Goal: Task Accomplishment & Management: Manage account settings

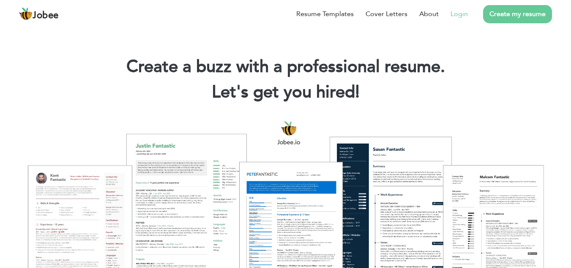
click at [461, 13] on link "Login" at bounding box center [459, 14] width 17 height 10
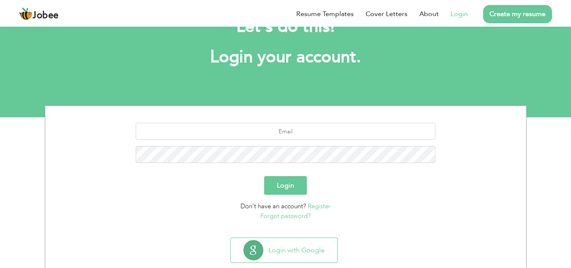
scroll to position [35, 0]
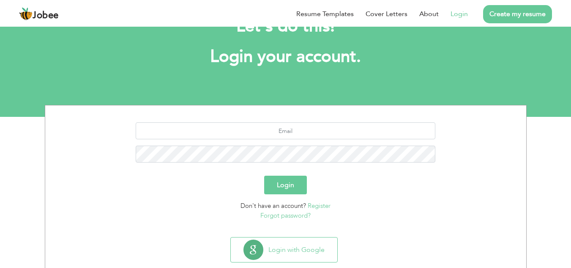
click at [295, 176] on button "Login" at bounding box center [285, 184] width 43 height 19
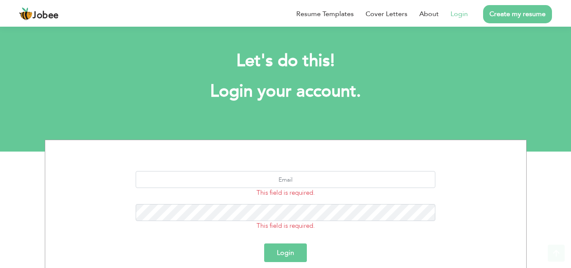
scroll to position [86, 0]
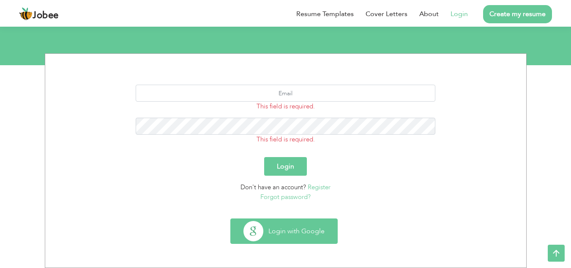
click at [269, 233] on button "Login with Google" at bounding box center [284, 231] width 107 height 25
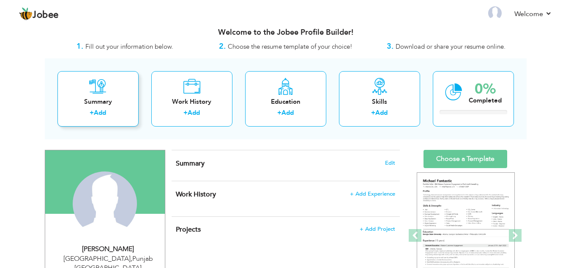
click at [104, 90] on icon at bounding box center [97, 86] width 17 height 17
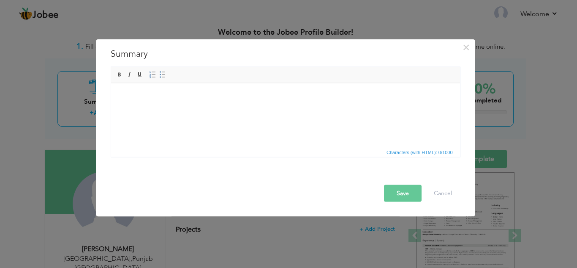
click at [244, 26] on div "× Summary Rich Text Editor, summaryEditor Editor toolbars Basic Styles Bold Ita…" at bounding box center [288, 134] width 577 height 268
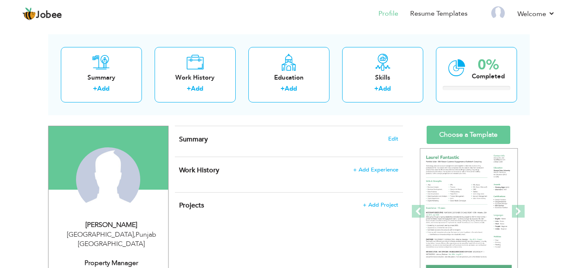
scroll to position [34, 0]
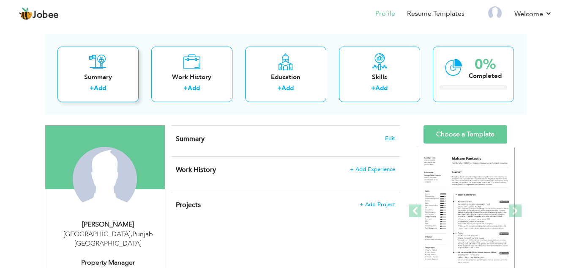
click at [115, 79] on div "Summary" at bounding box center [98, 77] width 68 height 9
click at [393, 137] on span "Edit" at bounding box center [390, 138] width 10 height 6
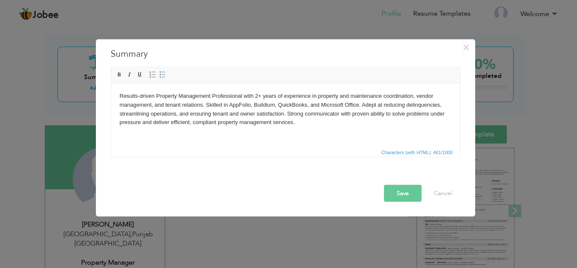
drag, startPoint x: 309, startPoint y: 104, endPoint x: 273, endPoint y: 104, distance: 36.3
click at [273, 104] on body "Results-driven Property Management Professional with 2+ years of experience in …" at bounding box center [285, 108] width 332 height 35
click at [307, 105] on body "Results-driven Property Management Professional with 2+ years of experience in …" at bounding box center [285, 108] width 332 height 35
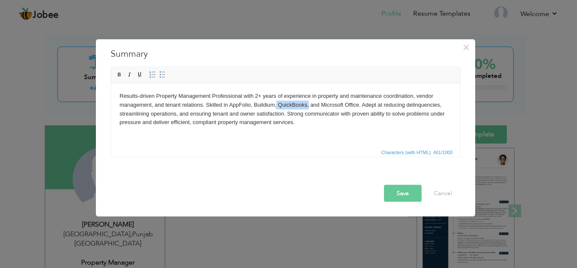
drag, startPoint x: 309, startPoint y: 105, endPoint x: 276, endPoint y: 104, distance: 32.5
click at [276, 104] on body "Results-driven Property Management Professional with 2+ years of experience in …" at bounding box center [285, 108] width 332 height 35
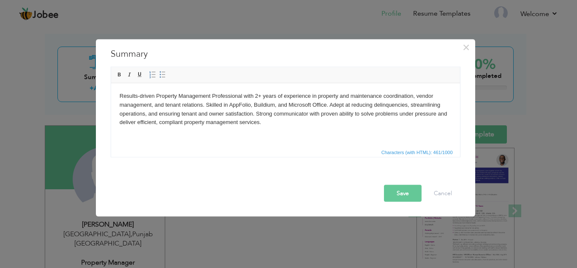
click at [409, 193] on button "Save" at bounding box center [403, 192] width 38 height 17
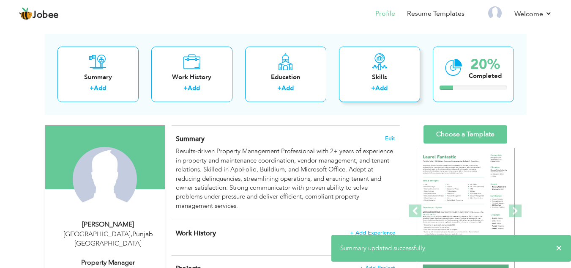
click at [374, 73] on div "Skills" at bounding box center [380, 77] width 68 height 9
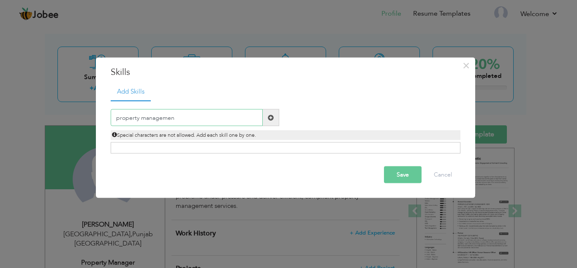
type input "property management"
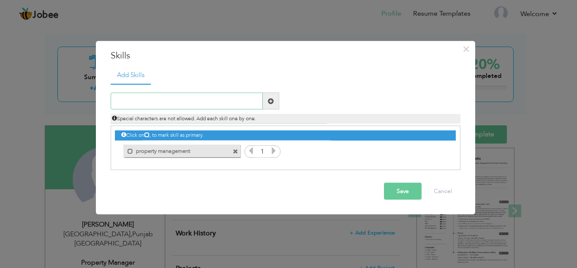
type input "a"
type input "AppFolio"
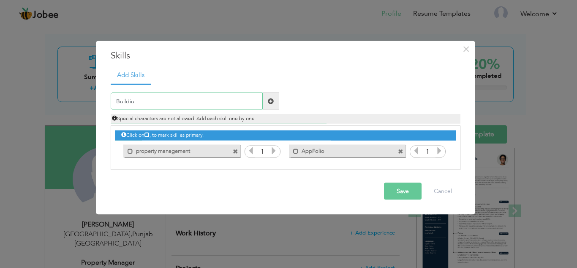
type input "Buildium"
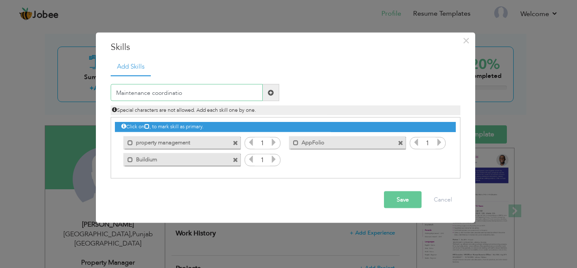
type input "Maintenance coordination"
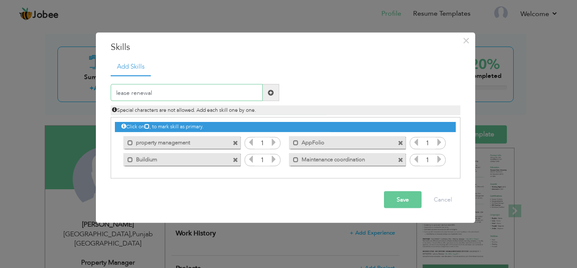
type input "lease renewals"
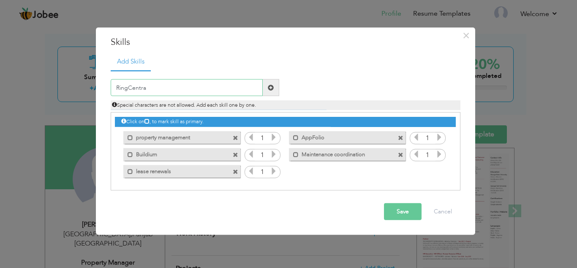
type input "RingCentral"
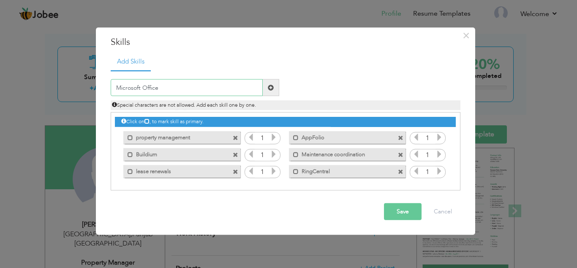
type input "Microsoft Offices"
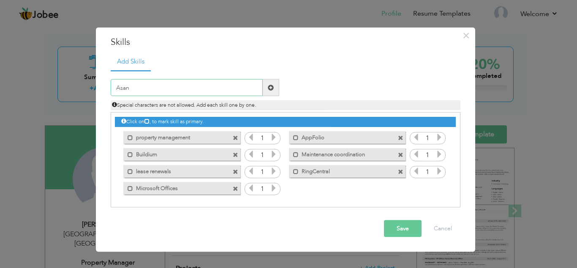
type input "Asana"
type input "M"
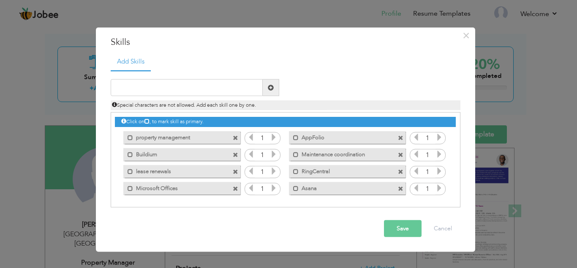
click at [399, 187] on span at bounding box center [400, 188] width 5 height 5
click at [399, 174] on span at bounding box center [400, 171] width 5 height 5
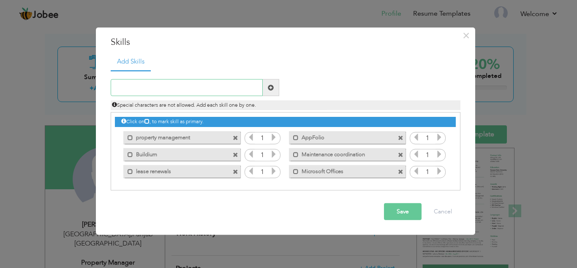
click at [216, 94] on input "text" at bounding box center [187, 87] width 152 height 17
type input "communication"
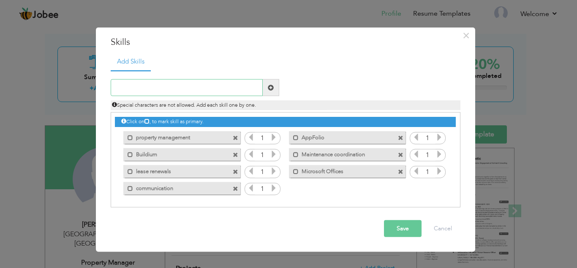
type input "m"
type input "Problem Solving"
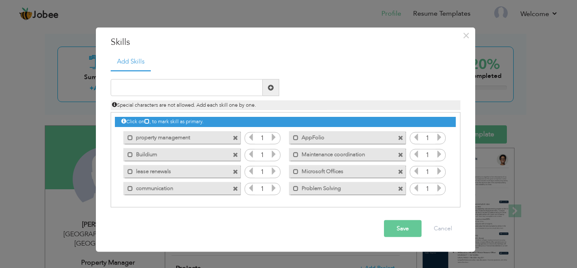
click at [166, 188] on label "communication" at bounding box center [175, 186] width 85 height 11
click at [151, 186] on label "communication" at bounding box center [177, 186] width 84 height 11
click at [144, 186] on label "communication" at bounding box center [175, 186] width 85 height 11
click at [144, 186] on label "communication" at bounding box center [177, 186] width 84 height 11
click at [144, 186] on label "communication" at bounding box center [175, 186] width 85 height 11
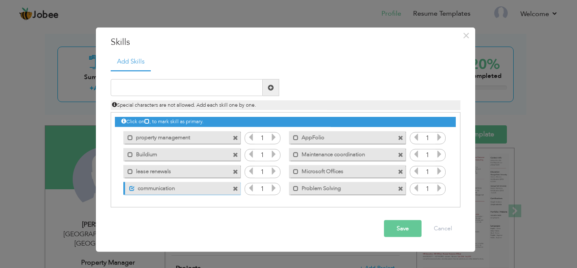
click at [144, 186] on label "communication" at bounding box center [177, 186] width 84 height 11
click at [171, 186] on label "communication" at bounding box center [175, 186] width 85 height 11
click at [194, 184] on label "communication" at bounding box center [177, 186] width 84 height 11
click at [247, 83] on input "text" at bounding box center [187, 87] width 152 height 17
type input "Real Estate"
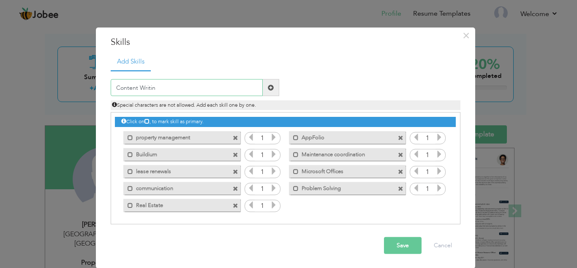
type input "Content Writing"
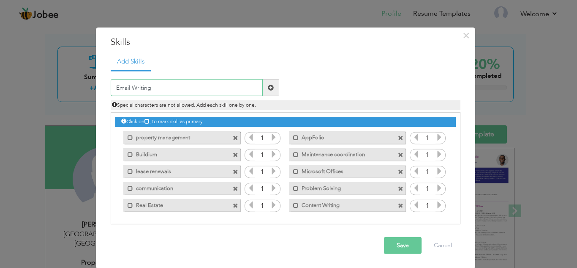
type input "Email Writing"
click at [406, 252] on button "Save" at bounding box center [403, 245] width 38 height 17
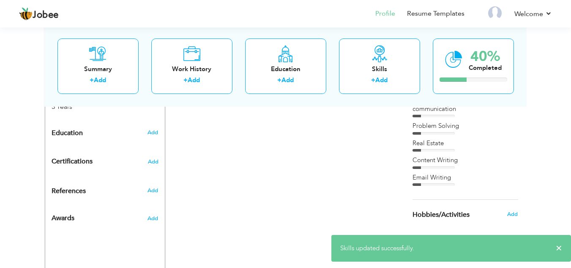
scroll to position [392, 0]
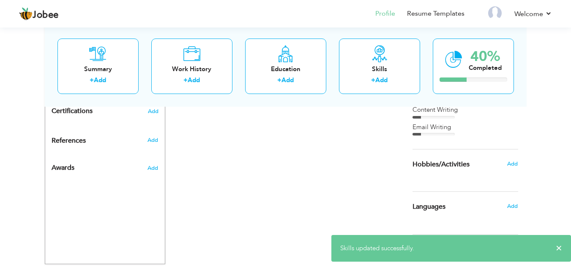
click at [371, 244] on span "Skills updated successfully." at bounding box center [377, 247] width 74 height 8
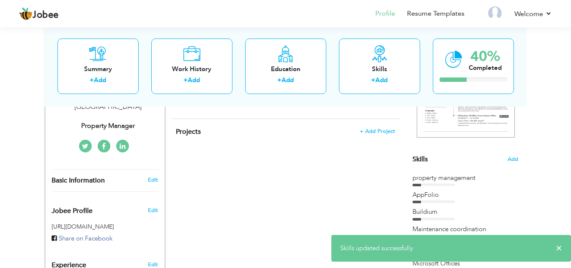
click at [325, 228] on div "CV Import Profile Strength 0% Select an Item from right menu Work History * Job…" at bounding box center [285, 237] width 241 height 497
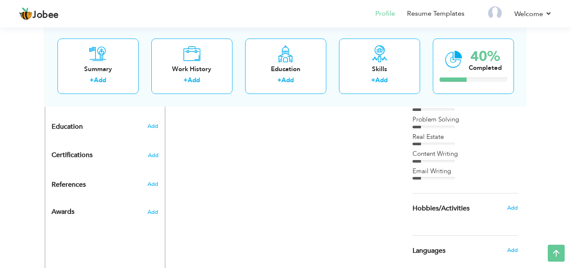
click at [448, 158] on div "Content Writing" at bounding box center [466, 153] width 106 height 9
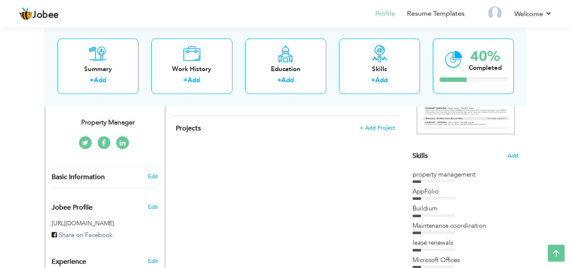
scroll to position [172, 0]
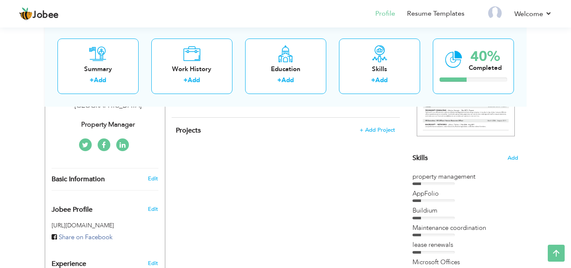
click at [513, 153] on div "Skills Add" at bounding box center [466, 74] width 106 height 175
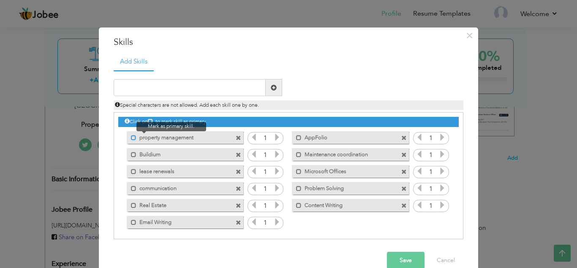
click at [131, 138] on span at bounding box center [133, 136] width 5 height 5
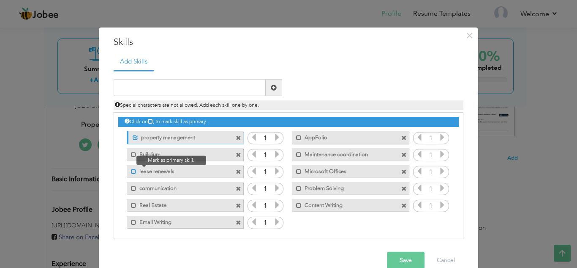
drag, startPoint x: 128, startPoint y: 154, endPoint x: 128, endPoint y: 172, distance: 17.8
click at [128, 172] on div "Click on , to mark skill as primary. Unmark as primary skill. property manageme…" at bounding box center [288, 170] width 341 height 117
click at [131, 172] on span at bounding box center [133, 170] width 5 height 5
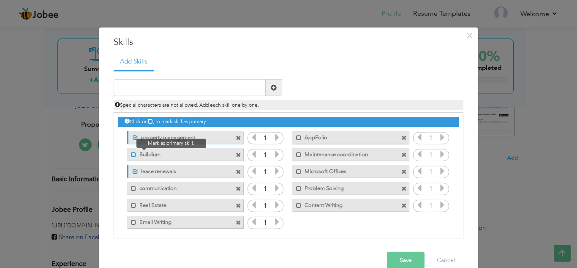
click at [131, 156] on span at bounding box center [133, 153] width 5 height 5
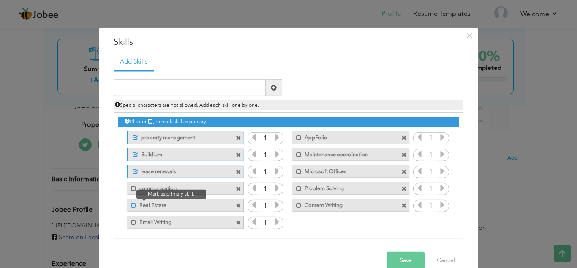
drag, startPoint x: 129, startPoint y: 189, endPoint x: 131, endPoint y: 206, distance: 16.5
click at [131, 206] on div "Click on , to mark skill as primary. Unmark as primary skill. property manageme…" at bounding box center [288, 170] width 341 height 117
click at [131, 206] on span at bounding box center [133, 204] width 5 height 5
click at [131, 189] on span at bounding box center [133, 187] width 5 height 5
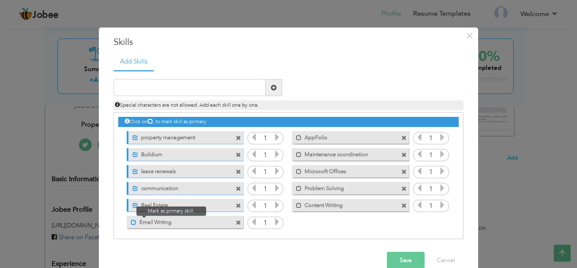
drag, startPoint x: 128, startPoint y: 226, endPoint x: 131, endPoint y: 218, distance: 8.9
click at [131, 218] on div "Mark as primary skill. Email Writing" at bounding box center [185, 221] width 117 height 13
click at [131, 219] on span at bounding box center [133, 221] width 5 height 5
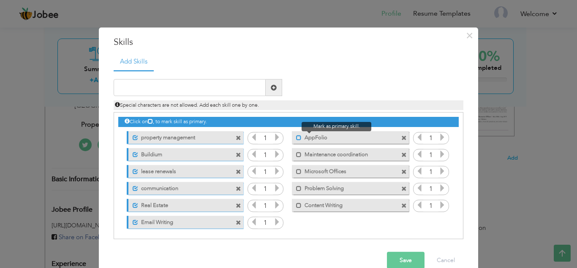
click at [296, 137] on span at bounding box center [298, 136] width 5 height 5
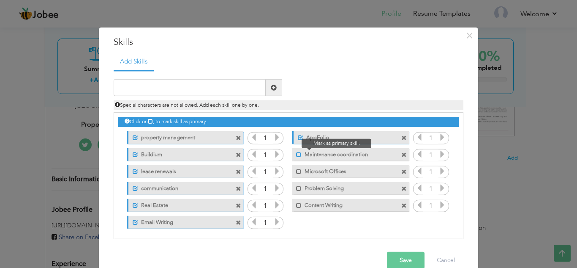
click at [296, 155] on span at bounding box center [298, 153] width 5 height 5
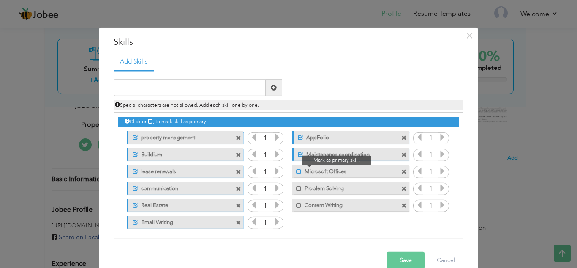
click at [296, 168] on span at bounding box center [298, 170] width 5 height 5
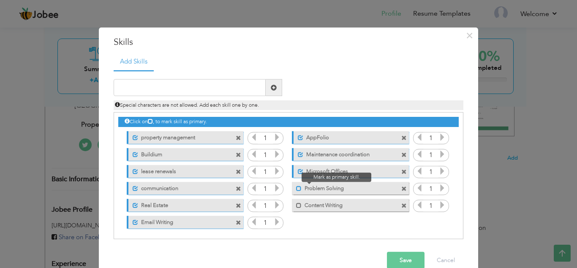
click at [296, 186] on span at bounding box center [298, 187] width 5 height 5
click at [296, 202] on span at bounding box center [298, 204] width 5 height 5
click at [414, 256] on button "Save" at bounding box center [406, 259] width 38 height 17
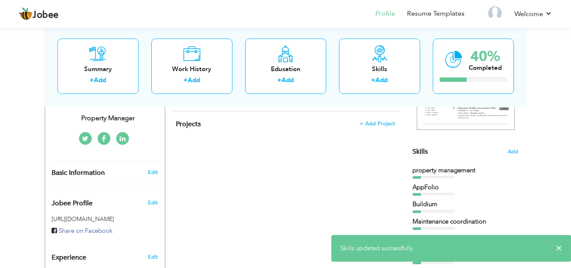
scroll to position [163, 0]
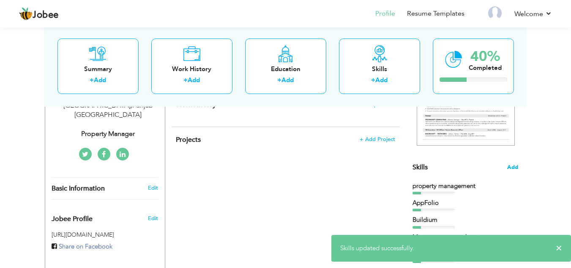
click at [514, 170] on span "Add" at bounding box center [512, 167] width 11 height 8
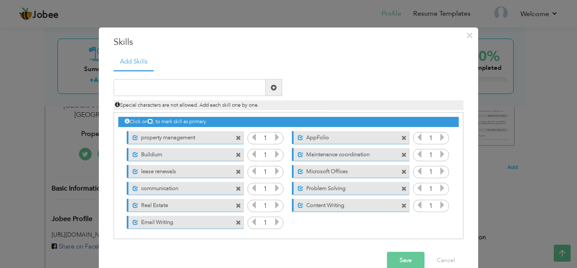
click at [275, 139] on icon at bounding box center [277, 137] width 8 height 8
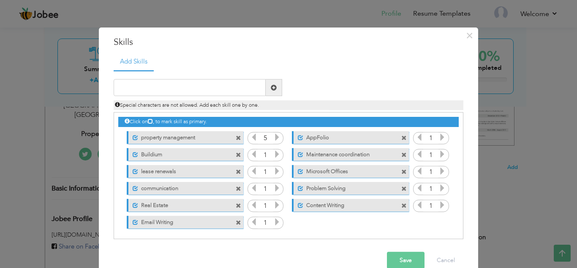
click at [275, 139] on icon at bounding box center [277, 137] width 8 height 8
drag, startPoint x: 275, startPoint y: 139, endPoint x: 275, endPoint y: 155, distance: 15.6
click at [275, 155] on div "Click on , to mark skill as primary. Unmark as primary skill. property manageme…" at bounding box center [288, 170] width 341 height 117
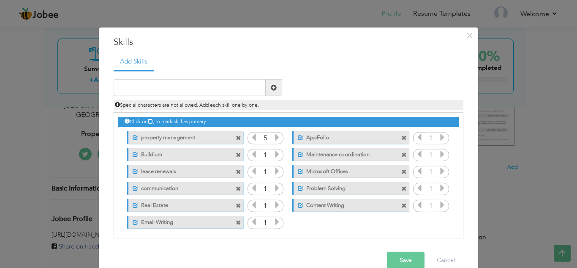
click at [275, 155] on icon at bounding box center [277, 154] width 8 height 8
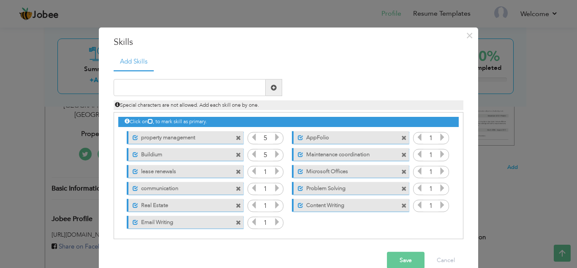
click at [275, 155] on icon at bounding box center [277, 154] width 8 height 8
drag, startPoint x: 276, startPoint y: 164, endPoint x: 275, endPoint y: 170, distance: 6.8
click at [275, 170] on div "Click on , to mark skill as primary. Unmark as primary skill. property manageme…" at bounding box center [288, 170] width 341 height 117
click at [275, 170] on icon at bounding box center [277, 171] width 8 height 8
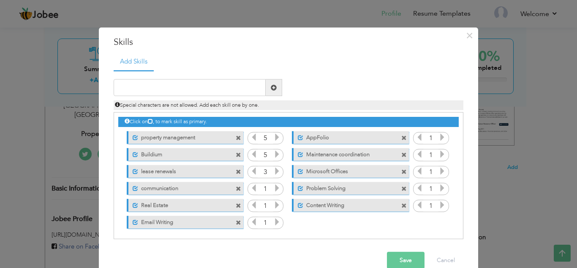
click at [275, 170] on icon at bounding box center [277, 171] width 8 height 8
drag, startPoint x: 275, startPoint y: 170, endPoint x: 273, endPoint y: 191, distance: 20.9
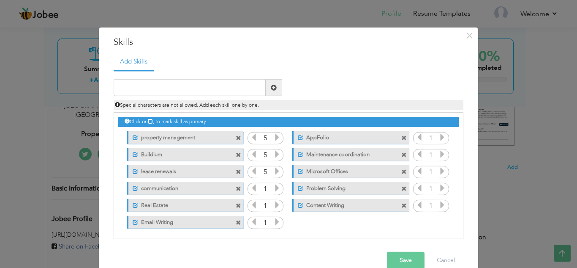
click at [273, 191] on div "Click on , to mark skill as primary. Unmark as primary skill. property manageme…" at bounding box center [288, 170] width 341 height 117
click at [273, 191] on icon at bounding box center [277, 188] width 8 height 8
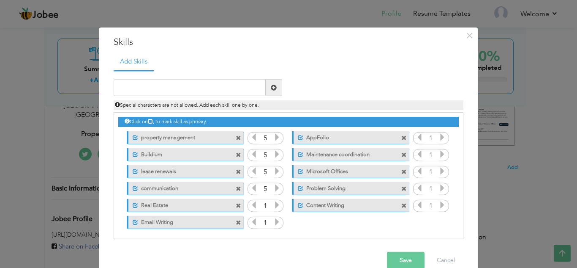
drag, startPoint x: 273, startPoint y: 191, endPoint x: 273, endPoint y: 206, distance: 14.8
click at [273, 206] on div "Click on , to mark skill as primary. Unmark as primary skill. property manageme…" at bounding box center [288, 170] width 341 height 117
click at [273, 206] on icon at bounding box center [277, 205] width 8 height 8
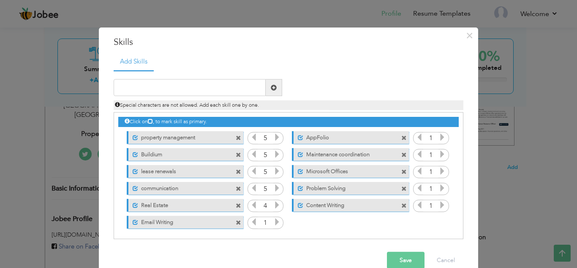
click at [273, 206] on icon at bounding box center [277, 205] width 8 height 8
click at [273, 218] on icon at bounding box center [277, 222] width 8 height 8
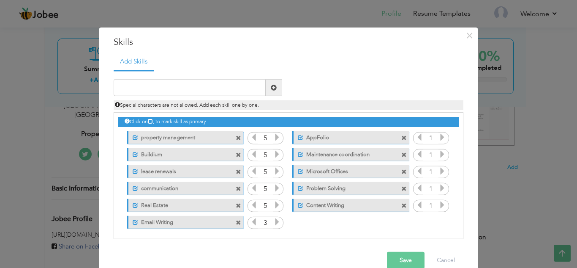
click at [273, 218] on icon at bounding box center [277, 222] width 8 height 8
click at [439, 137] on icon at bounding box center [443, 137] width 8 height 8
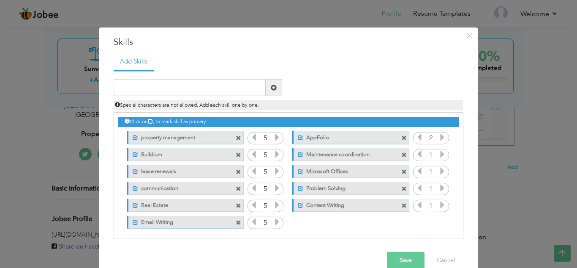
click at [439, 137] on icon at bounding box center [443, 137] width 8 height 8
drag, startPoint x: 436, startPoint y: 137, endPoint x: 436, endPoint y: 156, distance: 18.2
click at [436, 156] on div "Click on , to mark skill as primary. Unmark as primary skill. property manageme…" at bounding box center [288, 170] width 341 height 117
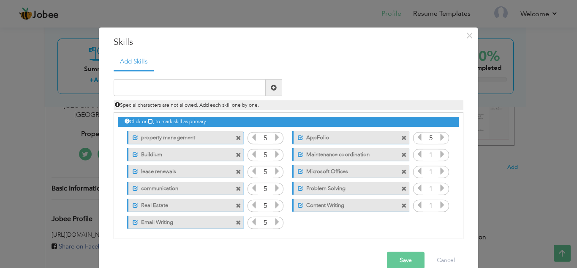
click at [439, 156] on icon at bounding box center [443, 154] width 8 height 8
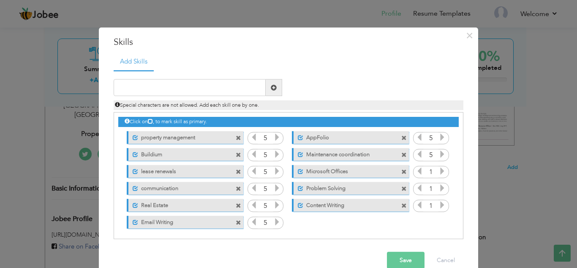
click at [439, 156] on icon at bounding box center [443, 154] width 8 height 8
click at [439, 169] on icon at bounding box center [443, 171] width 8 height 8
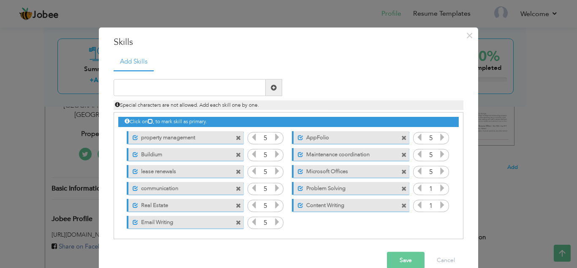
click at [439, 169] on icon at bounding box center [443, 171] width 8 height 8
drag, startPoint x: 438, startPoint y: 169, endPoint x: 439, endPoint y: 187, distance: 18.6
click at [439, 187] on div "Click on , to mark skill as primary. Unmark as primary skill. property manageme…" at bounding box center [288, 170] width 341 height 117
click at [439, 187] on icon at bounding box center [443, 188] width 8 height 8
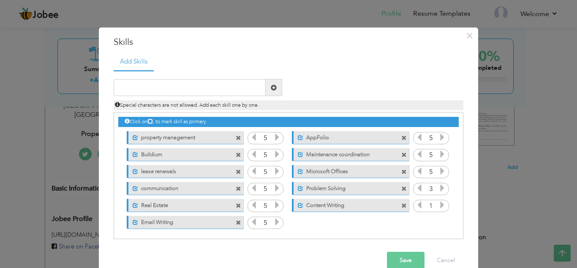
click at [439, 187] on icon at bounding box center [443, 188] width 8 height 8
click at [439, 208] on icon at bounding box center [443, 205] width 8 height 8
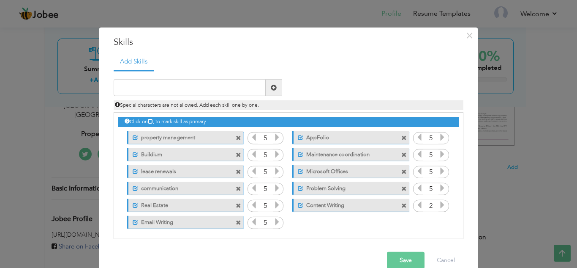
click at [439, 208] on icon at bounding box center [443, 205] width 8 height 8
click at [404, 259] on button "Save" at bounding box center [406, 259] width 38 height 17
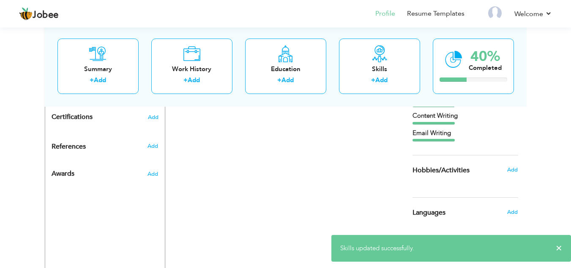
scroll to position [424, 0]
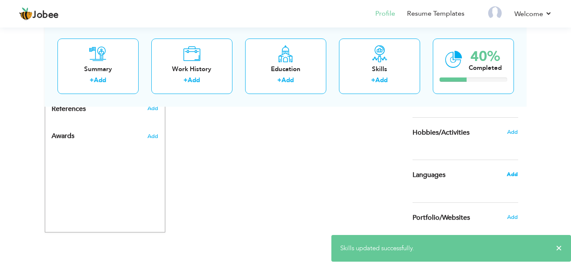
click at [516, 175] on span "Add" at bounding box center [512, 174] width 11 height 8
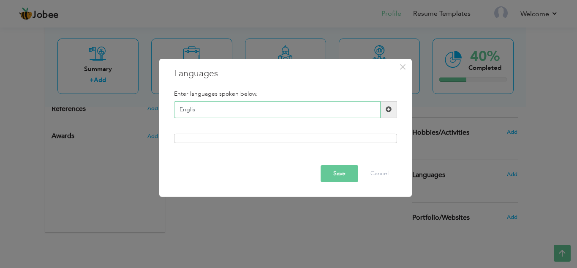
type input "English"
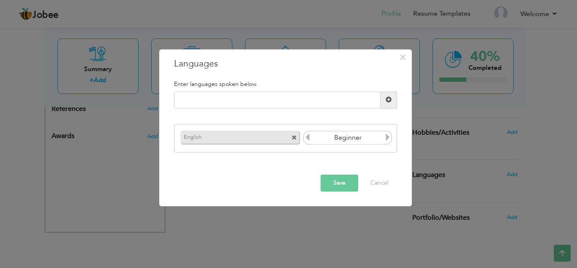
click at [341, 139] on input "Beginner" at bounding box center [347, 137] width 73 height 13
click at [388, 138] on icon at bounding box center [388, 138] width 8 height 8
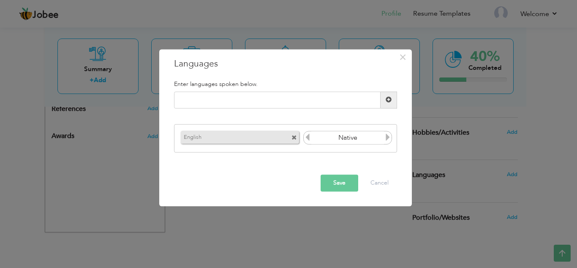
click at [388, 138] on icon at bounding box center [388, 138] width 8 height 8
click at [349, 178] on button "Save" at bounding box center [340, 182] width 38 height 17
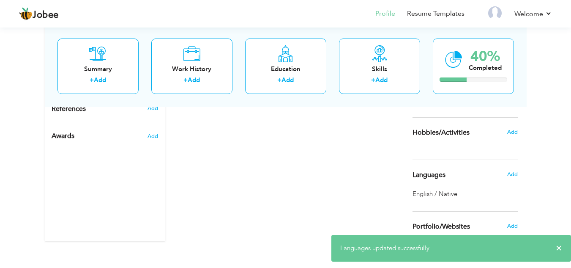
scroll to position [433, 0]
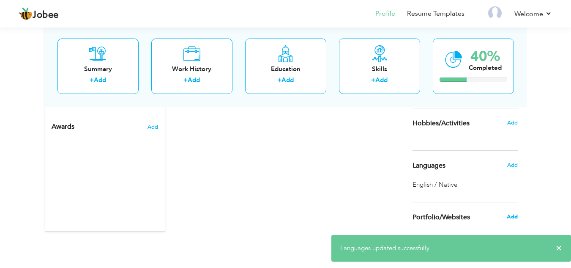
click at [508, 217] on span "Add" at bounding box center [512, 217] width 11 height 8
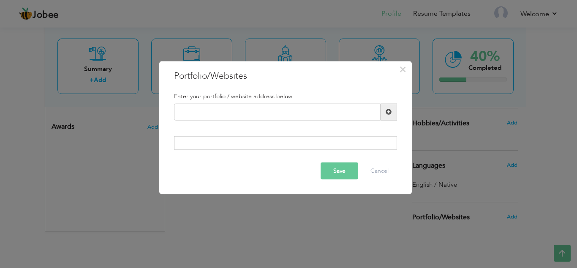
click at [276, 144] on div at bounding box center [285, 143] width 223 height 14
click at [272, 105] on input "text" at bounding box center [277, 111] width 207 height 17
type input "u"
type input "Appfolio"
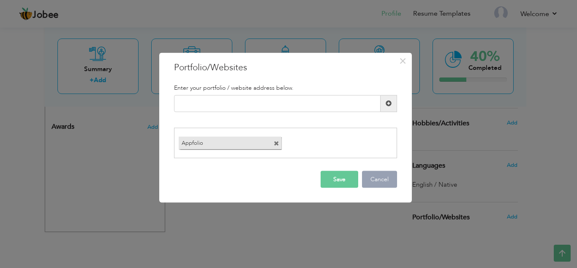
click at [374, 183] on button "Cancel" at bounding box center [379, 179] width 35 height 17
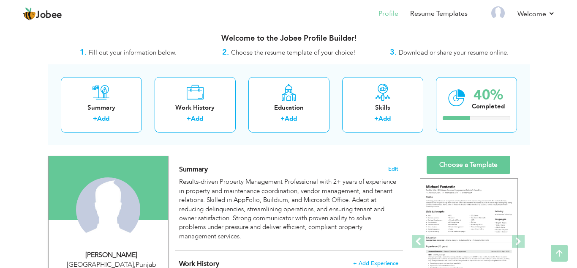
scroll to position [0, 0]
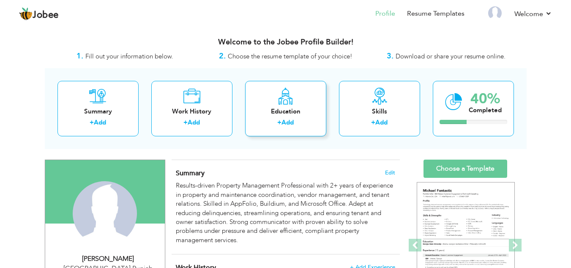
click at [291, 107] on div "Education" at bounding box center [286, 111] width 68 height 9
radio input "true"
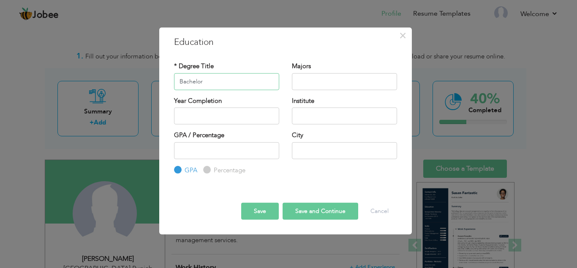
type input "Bachelor"
click at [341, 75] on input "text" at bounding box center [344, 81] width 105 height 17
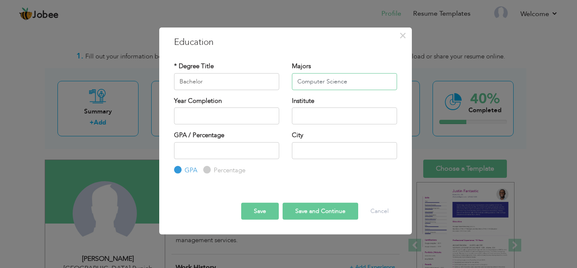
type input "Computer Science"
type input "2025"
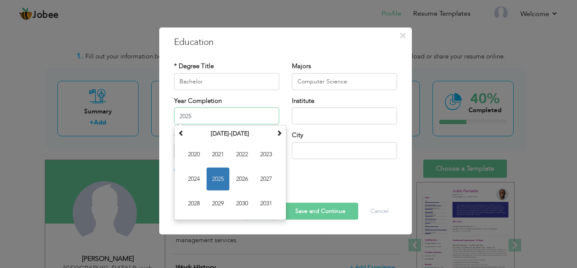
click at [271, 109] on input "2025" at bounding box center [226, 115] width 105 height 17
click at [199, 112] on input "2025" at bounding box center [226, 115] width 105 height 17
click at [224, 175] on span "2025" at bounding box center [218, 178] width 23 height 23
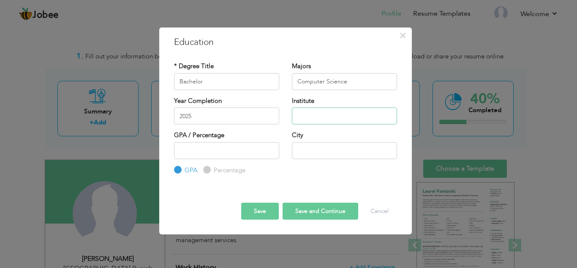
click at [321, 108] on input "text" at bounding box center [344, 115] width 105 height 17
type input "University of Managament and Technoloy"
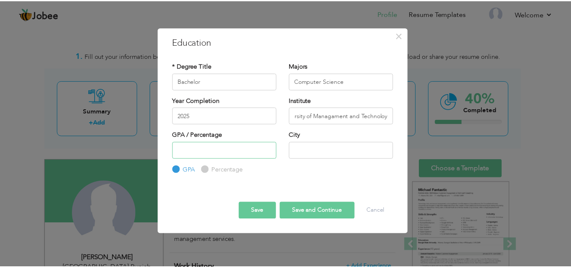
scroll to position [0, 0]
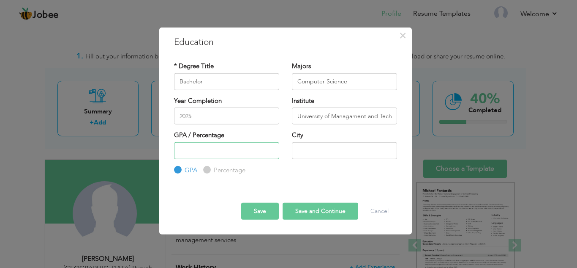
click at [263, 150] on input "number" at bounding box center [226, 150] width 105 height 17
type input "3.0"
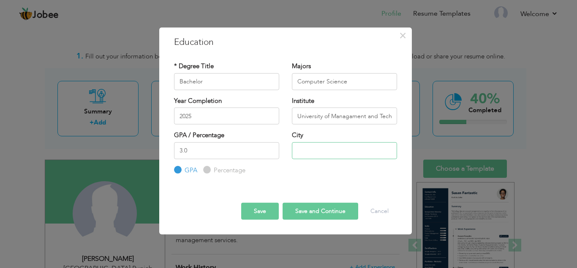
click at [306, 150] on input "text" at bounding box center [344, 150] width 105 height 17
type input "[GEOGRAPHIC_DATA]"
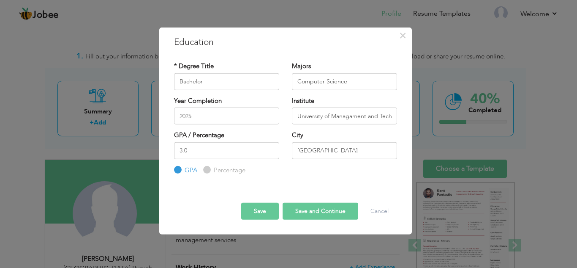
click at [298, 214] on button "Save and Continue" at bounding box center [321, 210] width 76 height 17
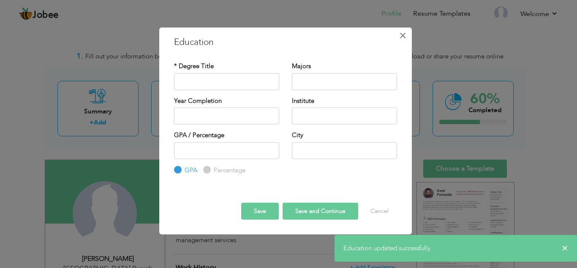
drag, startPoint x: 391, startPoint y: 33, endPoint x: 400, endPoint y: 36, distance: 9.3
click at [400, 36] on div "× Education * Degree Title Majors Institute" at bounding box center [285, 130] width 253 height 207
click at [400, 36] on span "×" at bounding box center [402, 34] width 7 height 15
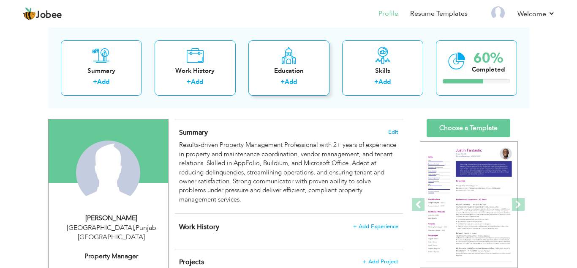
scroll to position [41, 0]
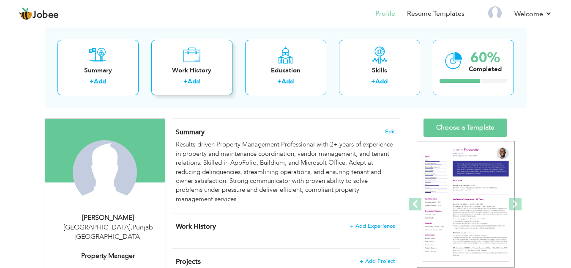
click at [216, 78] on div "+ Add" at bounding box center [192, 82] width 68 height 11
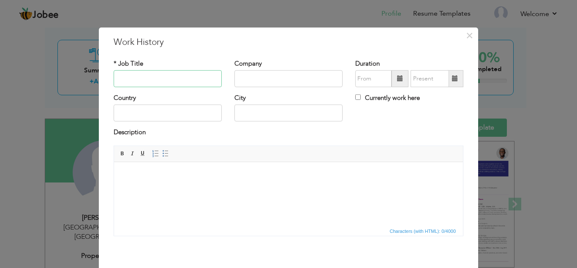
click at [204, 75] on input "text" at bounding box center [168, 78] width 108 height 17
type input "B"
type input "Property Manager"
click at [238, 82] on input "text" at bounding box center [289, 78] width 108 height 17
type input "B2B realty"
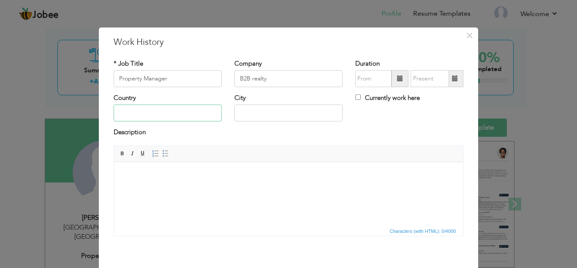
click at [178, 110] on input "text" at bounding box center [168, 112] width 108 height 17
type input "[GEOGRAPHIC_DATA]"
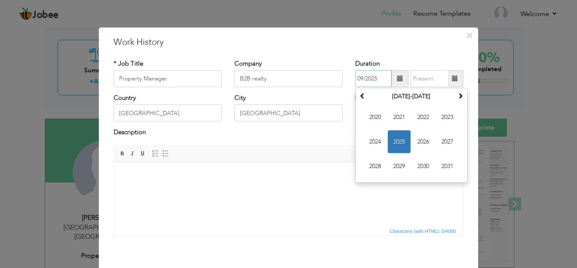
click at [384, 79] on input "09/2025" at bounding box center [373, 78] width 36 height 17
click at [412, 98] on th "2020-2031" at bounding box center [412, 96] width 88 height 13
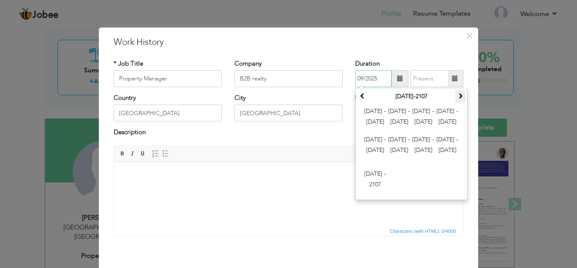
click at [458, 96] on span at bounding box center [461, 96] width 6 height 6
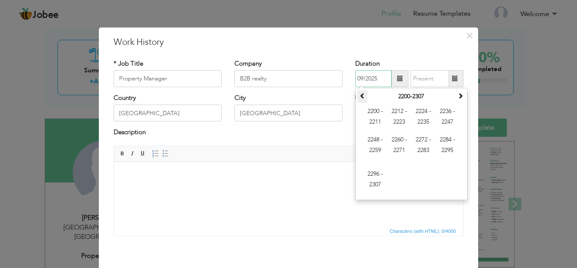
click at [362, 96] on span at bounding box center [363, 96] width 6 height 6
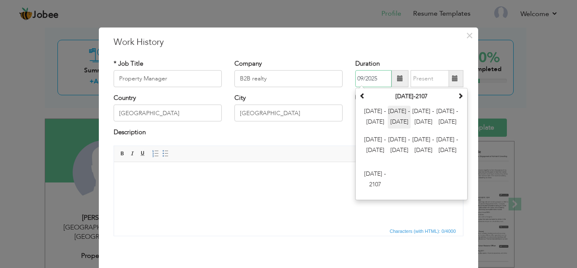
click at [388, 109] on span "2012 - 2023" at bounding box center [399, 117] width 23 height 23
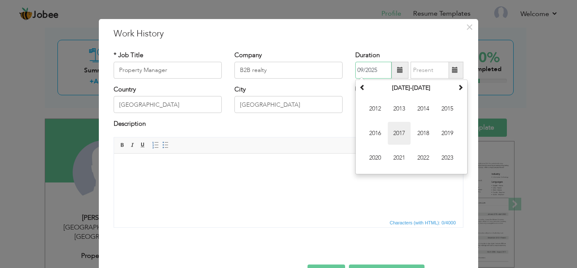
scroll to position [9, 0]
click at [399, 157] on span "2021" at bounding box center [399, 157] width 23 height 23
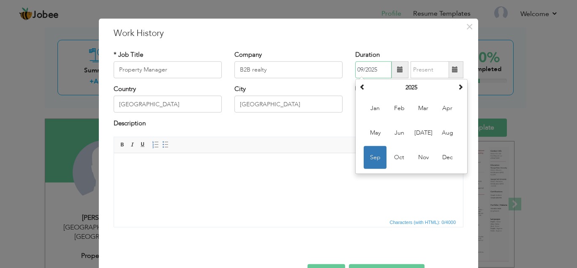
click at [383, 68] on input "09/2025" at bounding box center [373, 69] width 36 height 17
click at [363, 86] on th at bounding box center [363, 87] width 10 height 13
click at [387, 65] on input "09/2025" at bounding box center [373, 69] width 36 height 17
click at [360, 89] on span at bounding box center [363, 87] width 6 height 6
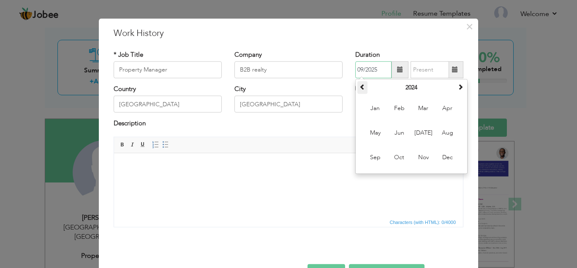
click at [360, 89] on span at bounding box center [363, 87] width 6 height 6
click at [369, 119] on span "Jan" at bounding box center [375, 108] width 23 height 23
type input "01/2023"
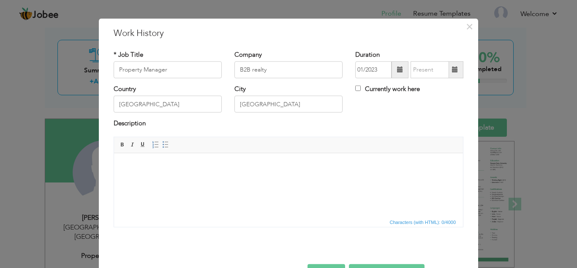
click at [392, 77] on span at bounding box center [400, 69] width 17 height 17
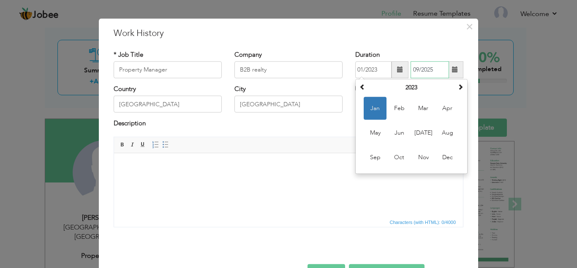
click at [445, 71] on input "09/2025" at bounding box center [430, 69] width 38 height 17
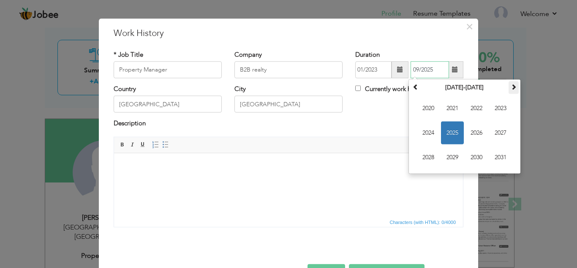
click at [509, 85] on th at bounding box center [514, 87] width 10 height 13
click at [413, 85] on span at bounding box center [416, 87] width 6 height 6
click at [454, 134] on span "2025" at bounding box center [452, 132] width 23 height 23
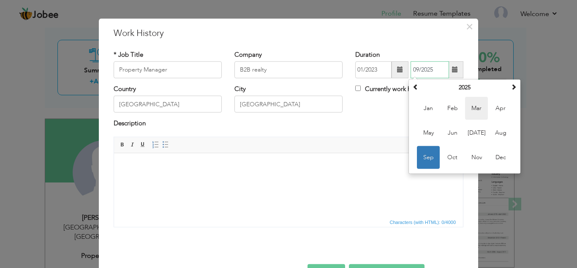
click at [473, 116] on span "Mar" at bounding box center [476, 108] width 23 height 23
type input "03/2025"
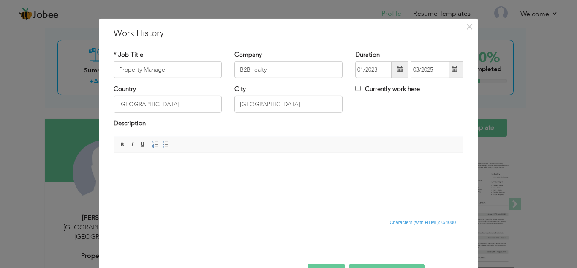
scroll to position [37, 0]
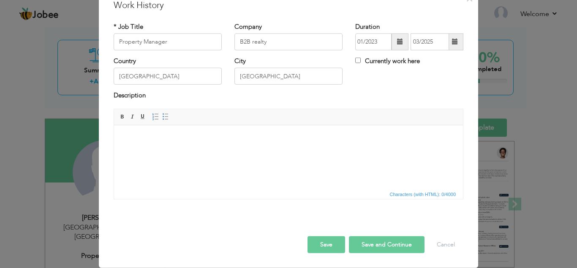
drag, startPoint x: 285, startPoint y: 146, endPoint x: 400, endPoint y: 142, distance: 114.6
click at [285, 146] on html at bounding box center [288, 138] width 349 height 26
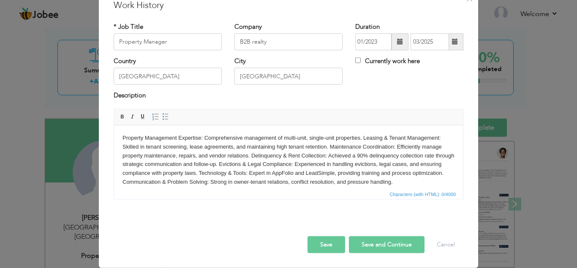
scroll to position [5, 0]
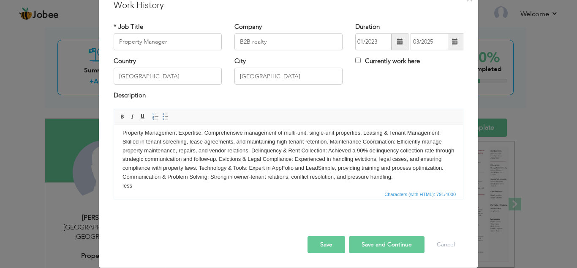
click at [371, 243] on button "Save and Continue" at bounding box center [387, 244] width 76 height 17
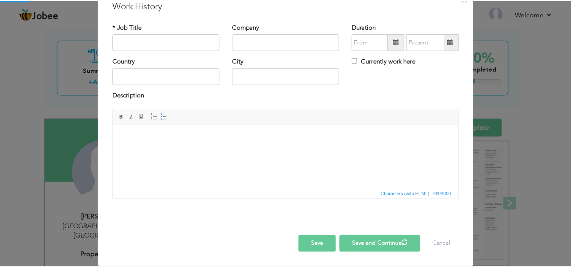
scroll to position [0, 0]
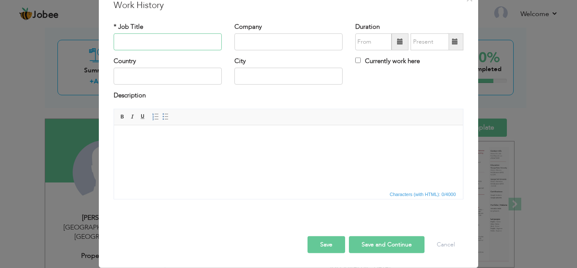
click at [190, 50] on input "text" at bounding box center [168, 41] width 108 height 17
paste input "Content Writer"
type input "Content Writer"
click at [285, 49] on input "text" at bounding box center [289, 41] width 108 height 17
paste input "Telly Communication"
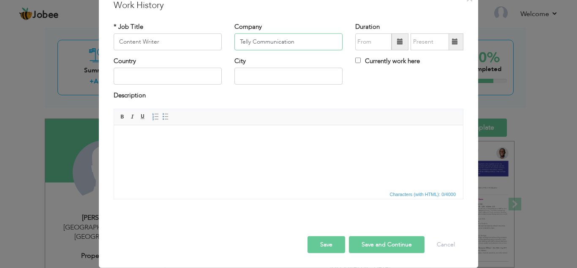
type input "Telly Communication"
click at [392, 41] on span at bounding box center [400, 41] width 17 height 17
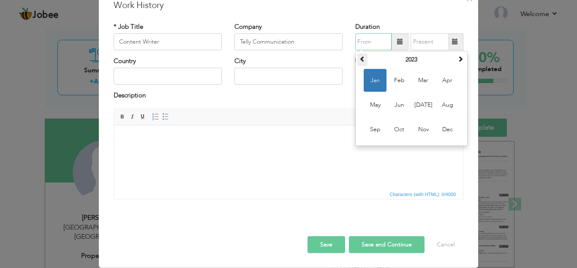
click at [358, 54] on th at bounding box center [363, 59] width 10 height 13
click at [363, 59] on th at bounding box center [363, 59] width 10 height 13
click at [416, 101] on span "Jul" at bounding box center [423, 104] width 23 height 23
type input "07/2020"
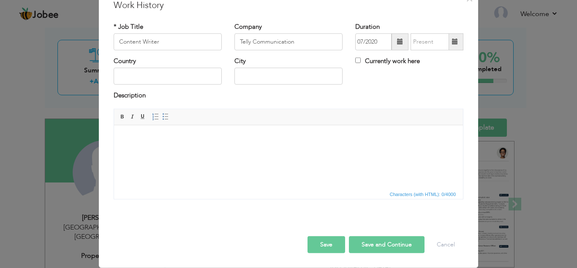
click at [449, 37] on span at bounding box center [455, 41] width 16 height 17
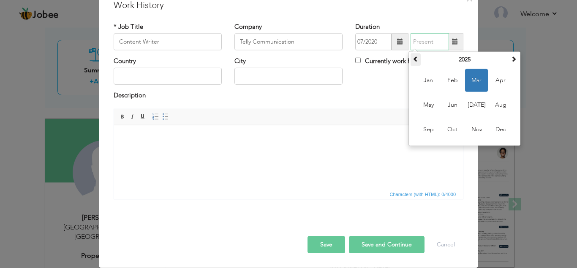
click at [416, 60] on th at bounding box center [416, 59] width 10 height 13
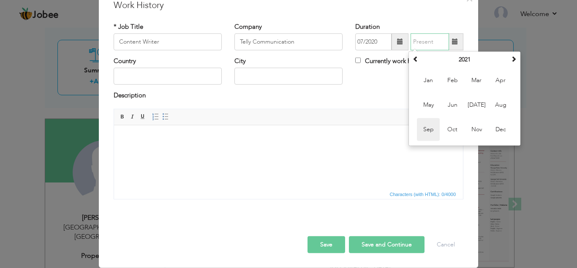
click at [433, 130] on span "Sep" at bounding box center [428, 129] width 23 height 23
type input "09/2021"
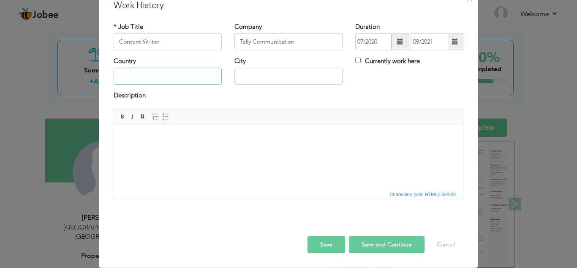
click at [168, 74] on input "text" at bounding box center [168, 76] width 108 height 17
type input "[GEOGRAPHIC_DATA]"
click at [168, 150] on html at bounding box center [288, 138] width 349 height 26
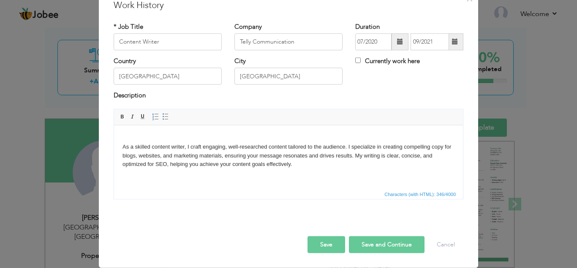
click at [117, 148] on html "As a skilled content writer, I craft engaging, well-researched content tailored…" at bounding box center [288, 151] width 349 height 52
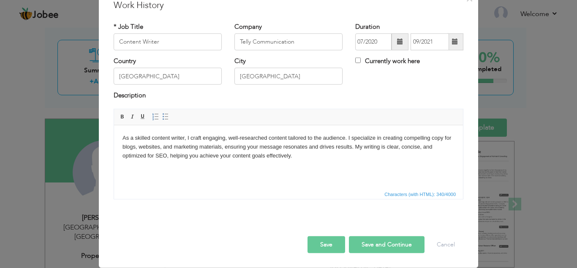
click at [362, 247] on button "Save and Continue" at bounding box center [387, 244] width 76 height 17
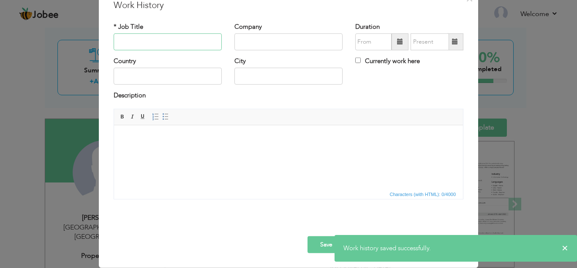
click at [184, 44] on input "text" at bounding box center [168, 41] width 108 height 17
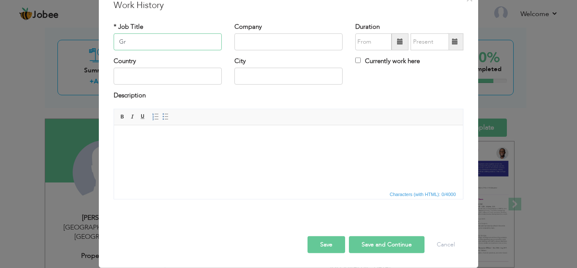
type input "G"
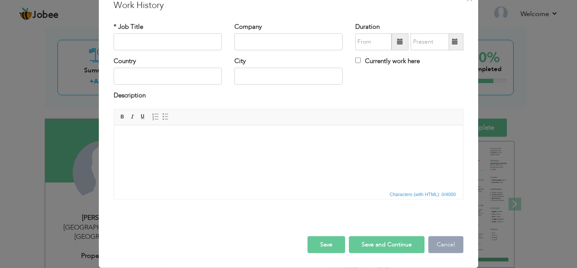
click at [434, 236] on button "Cancel" at bounding box center [446, 244] width 35 height 17
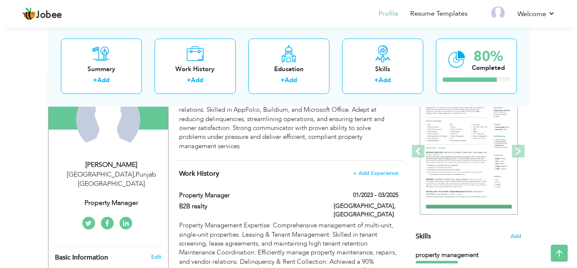
scroll to position [94, 0]
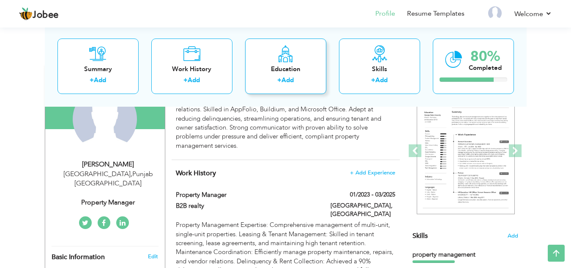
click at [277, 71] on div "Education" at bounding box center [286, 68] width 68 height 9
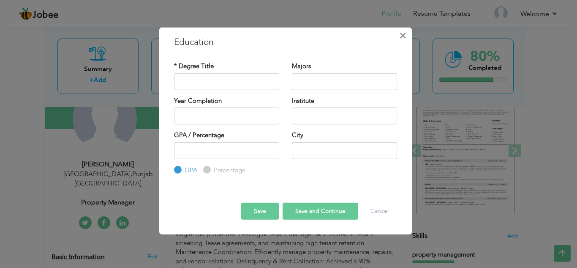
click at [408, 37] on button "×" at bounding box center [403, 35] width 14 height 14
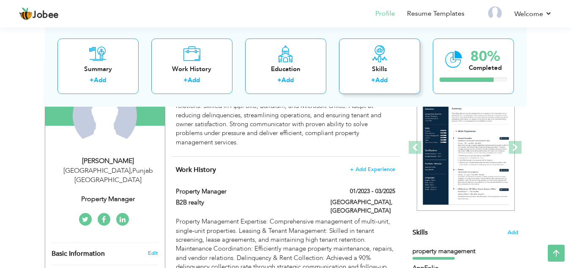
scroll to position [41, 0]
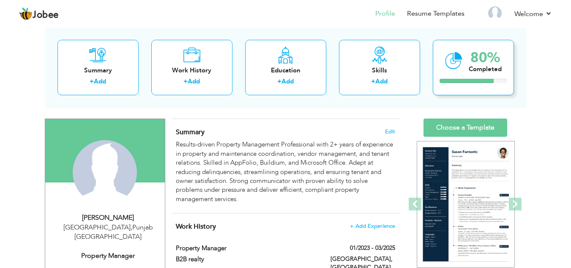
click at [467, 68] on div "80% Completed" at bounding box center [473, 67] width 81 height 55
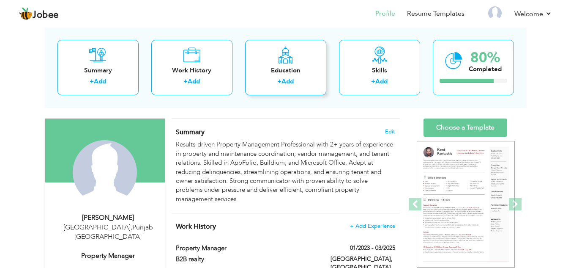
click at [264, 60] on div "Education + Add" at bounding box center [285, 67] width 81 height 55
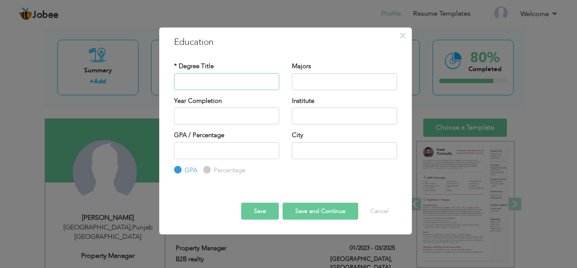
paste input "KIPS"
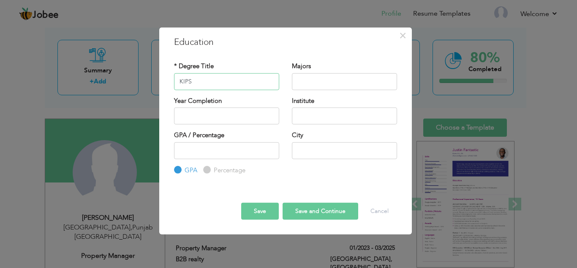
click at [187, 82] on input "KIPS" at bounding box center [226, 81] width 105 height 17
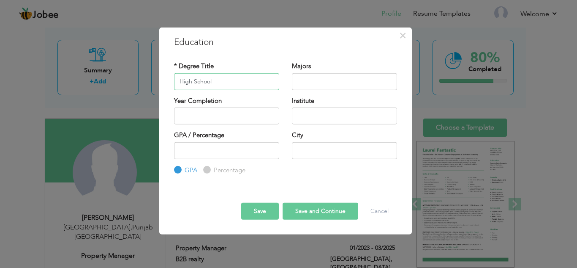
type input "High School"
click at [292, 82] on input "text" at bounding box center [344, 81] width 105 height 17
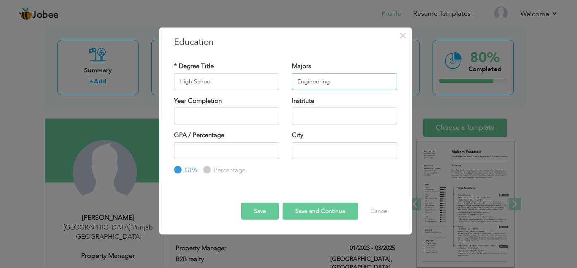
type input "Engineering"
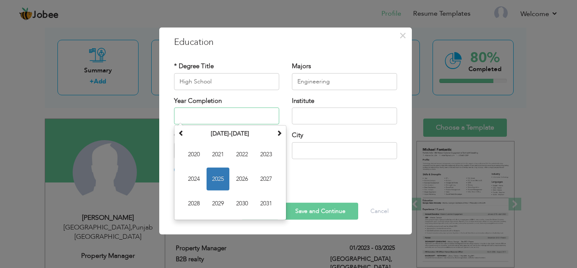
click at [202, 114] on input "text" at bounding box center [226, 115] width 105 height 17
click at [265, 117] on input "text" at bounding box center [226, 115] width 105 height 17
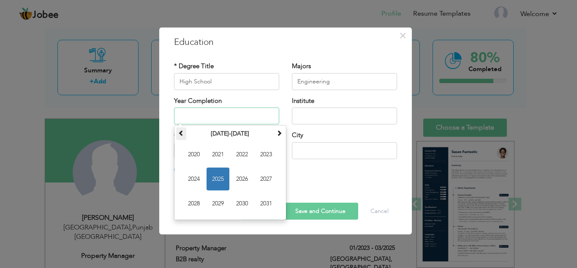
click at [182, 131] on span at bounding box center [181, 133] width 6 height 6
click at [279, 132] on span at bounding box center [279, 133] width 6 height 6
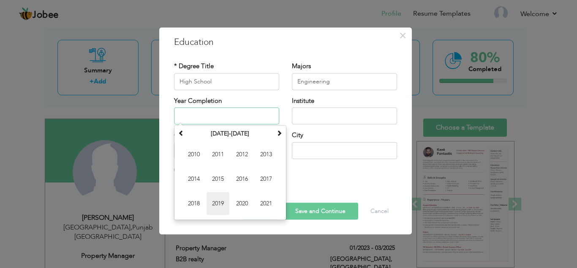
click at [219, 196] on span "2019" at bounding box center [218, 203] width 23 height 23
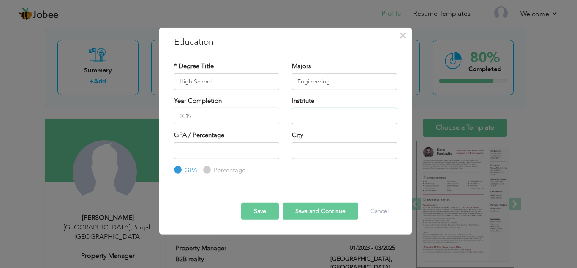
click at [345, 117] on input "text" at bounding box center [344, 115] width 105 height 17
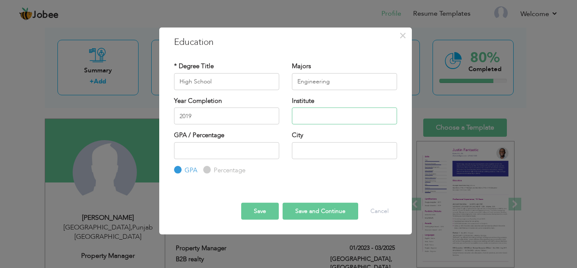
drag, startPoint x: 345, startPoint y: 117, endPoint x: 325, endPoint y: 120, distance: 20.4
click at [325, 120] on input "text" at bounding box center [344, 115] width 105 height 17
click at [312, 117] on input "text" at bounding box center [344, 115] width 105 height 17
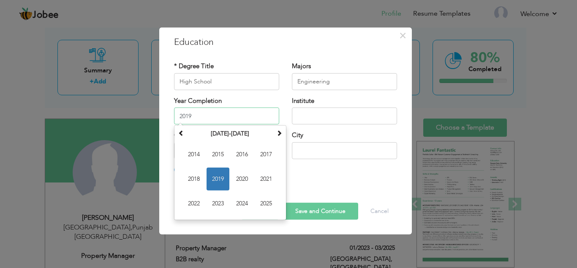
click at [218, 119] on input "2019" at bounding box center [226, 115] width 105 height 17
click at [268, 177] on span "2021" at bounding box center [266, 178] width 23 height 23
type input "2021"
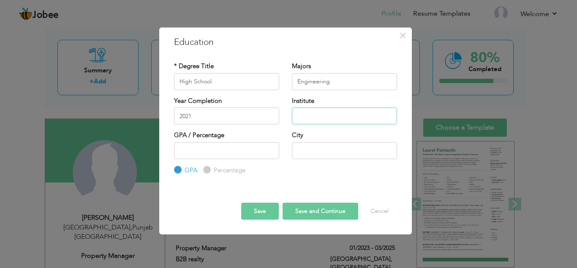
click at [331, 116] on input "text" at bounding box center [344, 115] width 105 height 17
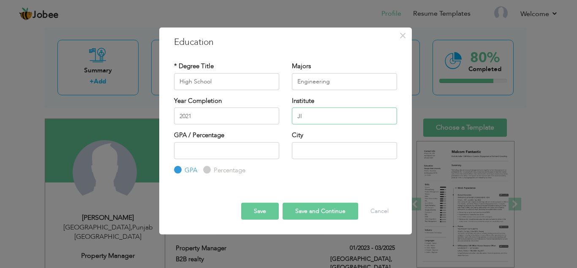
type input "J"
type input "KIPS"
click at [239, 146] on input "number" at bounding box center [226, 150] width 105 height 17
click at [235, 150] on input "number" at bounding box center [226, 150] width 105 height 17
click at [218, 172] on label "Percentage" at bounding box center [229, 170] width 34 height 9
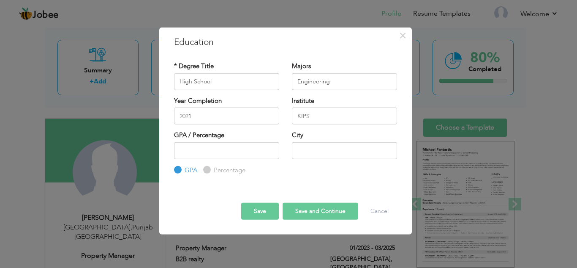
click at [209, 172] on input "Percentage" at bounding box center [205, 169] width 5 height 5
radio input "true"
click at [228, 151] on input "number" at bounding box center [226, 150] width 105 height 17
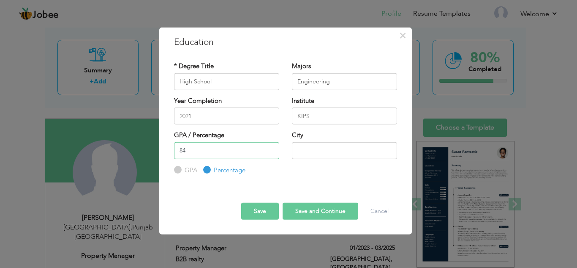
type input "84"
click at [223, 208] on div "Save Save and Continue Delete Cancel" at bounding box center [286, 203] width 236 height 44
drag, startPoint x: 340, startPoint y: 159, endPoint x: 331, endPoint y: 150, distance: 12.9
click at [331, 150] on div "City" at bounding box center [345, 148] width 118 height 34
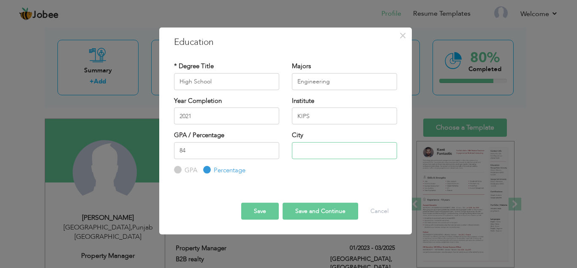
click at [331, 150] on input "text" at bounding box center [344, 150] width 105 height 17
type input "[GEOGRAPHIC_DATA]"
click at [269, 212] on button "Save" at bounding box center [260, 210] width 38 height 17
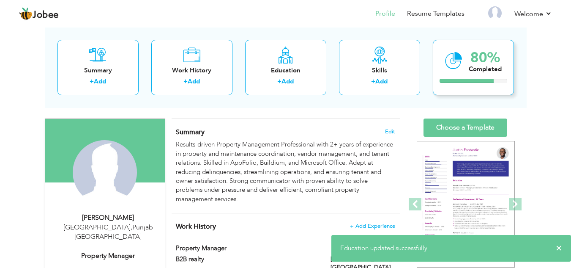
click at [500, 66] on div "Completed" at bounding box center [485, 69] width 33 height 9
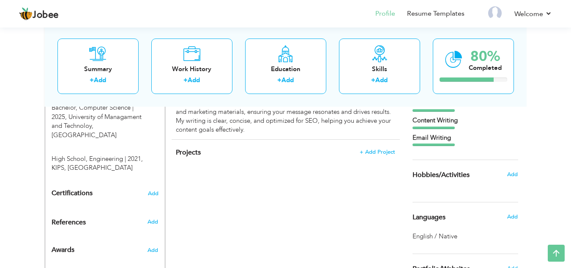
scroll to position [398, 0]
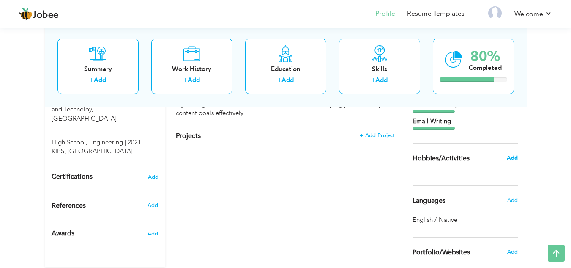
click at [517, 158] on span "Add" at bounding box center [512, 158] width 11 height 8
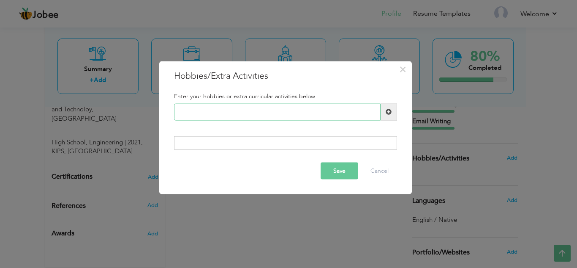
click at [353, 103] on input "text" at bounding box center [277, 111] width 207 height 17
type input "G"
type input "graphic designing"
click at [279, 144] on div at bounding box center [285, 143] width 223 height 14
click at [280, 144] on div at bounding box center [285, 143] width 223 height 14
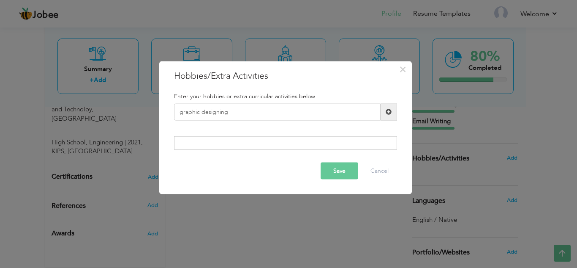
click at [336, 168] on button "Save" at bounding box center [340, 170] width 38 height 17
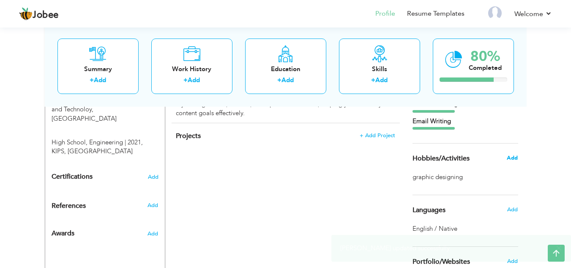
click at [508, 159] on span "Add" at bounding box center [512, 158] width 11 height 8
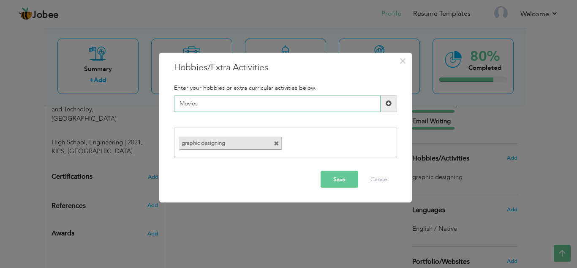
type input "Movies"
drag, startPoint x: 341, startPoint y: 195, endPoint x: 347, endPoint y: 182, distance: 14.6
click at [347, 182] on div "× Hobbies/Extra Activities Enter your hobbies or extra curricular activities be…" at bounding box center [285, 127] width 253 height 150
click at [347, 182] on button "Save" at bounding box center [340, 179] width 38 height 17
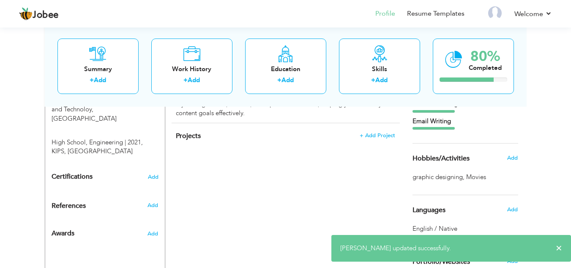
click at [516, 154] on h6 "Add" at bounding box center [512, 158] width 11 height 8
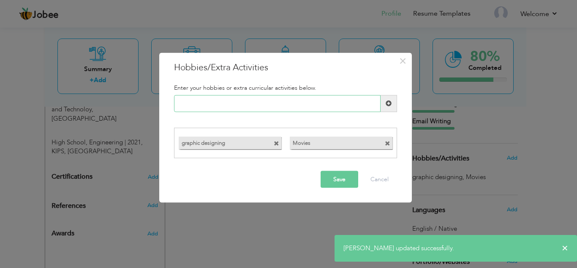
click at [349, 111] on input "text" at bounding box center [277, 103] width 207 height 17
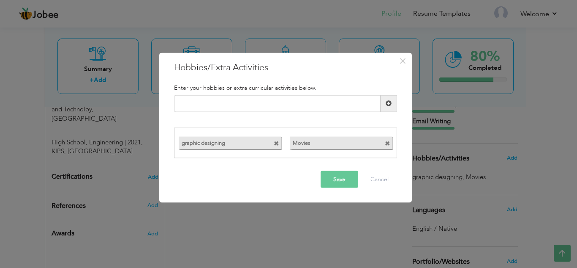
drag, startPoint x: 235, startPoint y: 142, endPoint x: 275, endPoint y: 145, distance: 40.3
click at [275, 145] on div "graphic designing" at bounding box center [230, 143] width 103 height 13
click at [275, 145] on span at bounding box center [276, 143] width 5 height 5
click at [276, 97] on input "text" at bounding box center [277, 103] width 207 height 17
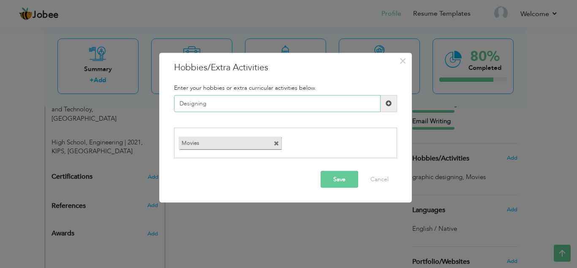
type input "Designing"
click at [326, 170] on div "Save Cancel" at bounding box center [286, 179] width 236 height 30
click at [331, 173] on button "Save" at bounding box center [340, 179] width 38 height 17
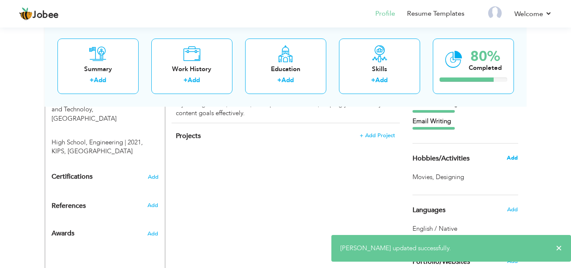
click at [509, 155] on span "Add" at bounding box center [512, 158] width 11 height 8
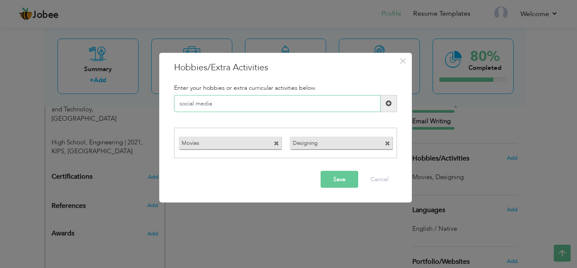
type input "social media"
click at [332, 183] on button "Save" at bounding box center [340, 179] width 38 height 17
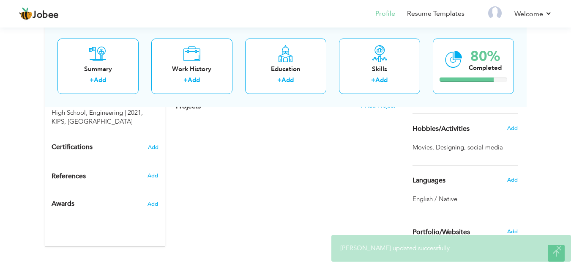
scroll to position [434, 0]
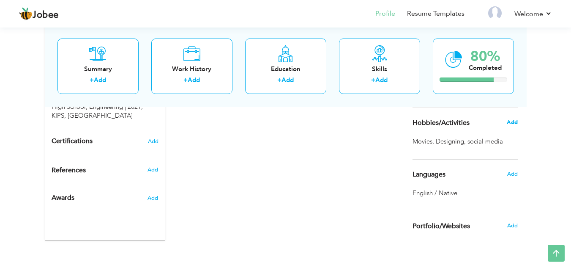
click at [513, 123] on span "Add" at bounding box center [512, 122] width 11 height 8
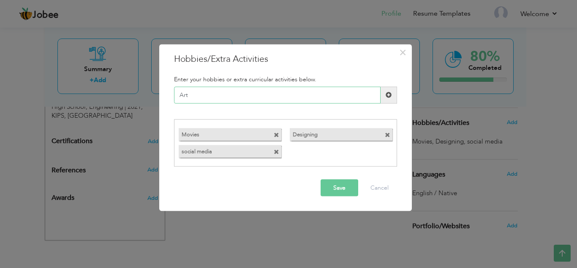
type input "Art"
click at [388, 134] on span at bounding box center [387, 134] width 5 height 5
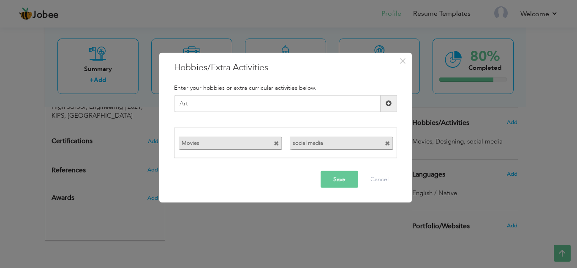
click at [346, 175] on button "Save" at bounding box center [340, 179] width 38 height 17
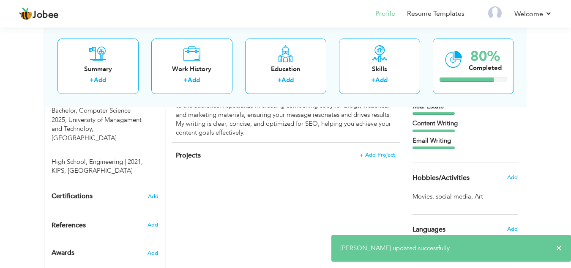
scroll to position [442, 0]
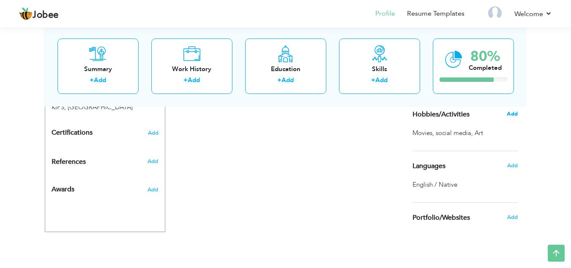
click at [515, 115] on span "Add" at bounding box center [512, 114] width 11 height 8
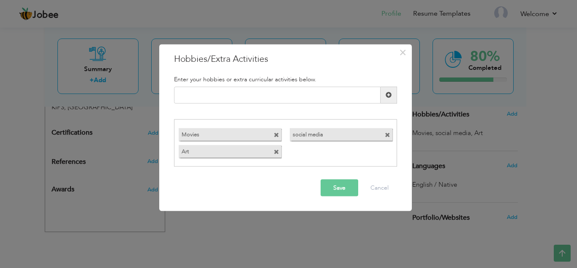
click at [390, 133] on span at bounding box center [389, 132] width 8 height 9
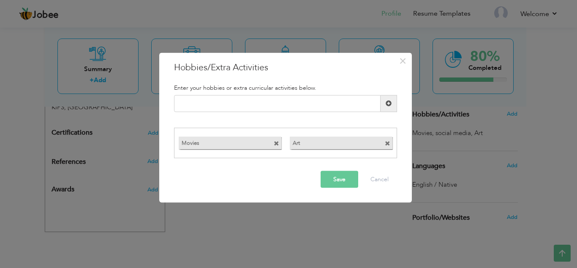
click at [390, 133] on div "Movies Art" at bounding box center [285, 143] width 223 height 30
click at [320, 109] on input "text" at bounding box center [277, 103] width 207 height 17
type input "Exploring trends"
click at [343, 183] on button "Save" at bounding box center [340, 179] width 38 height 17
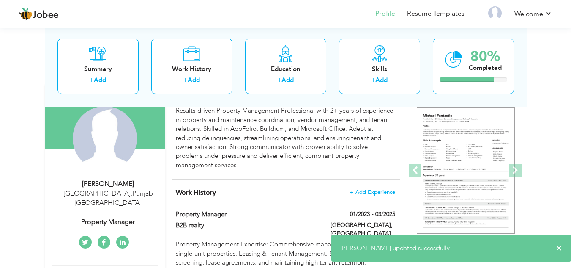
scroll to position [37, 0]
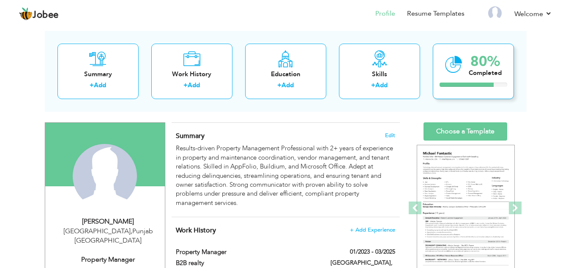
click at [469, 74] on div "Completed" at bounding box center [485, 72] width 33 height 9
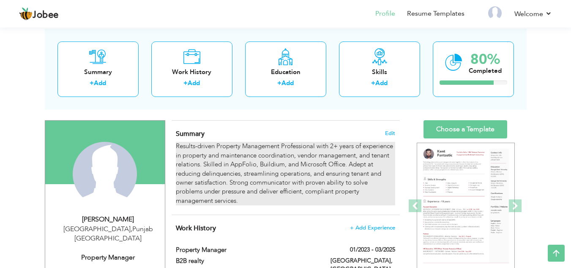
scroll to position [0, 0]
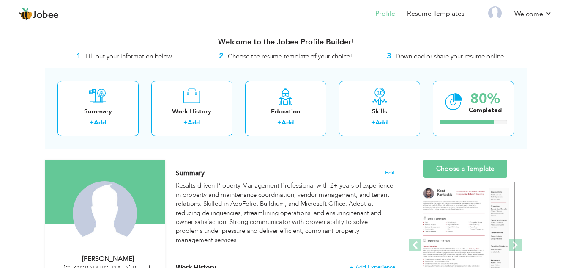
drag, startPoint x: 482, startPoint y: 117, endPoint x: 338, endPoint y: 139, distance: 145.8
click at [338, 139] on div "Summary + Add Work History + Add Education + Add Skills + Add 80% Completed" at bounding box center [286, 108] width 482 height 81
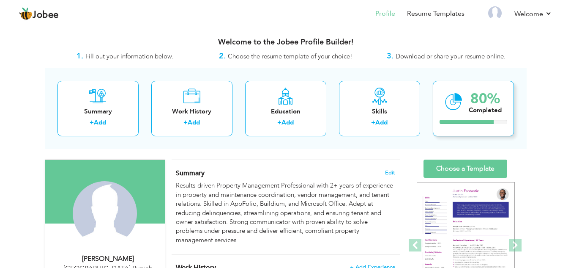
click at [482, 113] on div "Completed" at bounding box center [485, 110] width 33 height 9
click at [472, 120] on div at bounding box center [467, 122] width 54 height 4
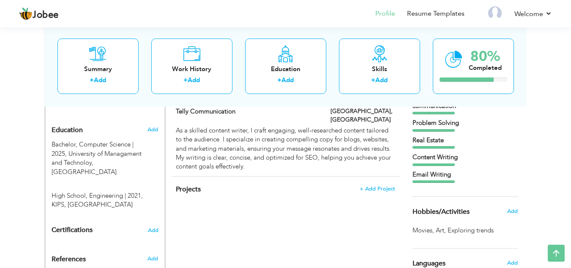
scroll to position [344, 0]
click at [375, 186] on span "+ Add Project" at bounding box center [377, 189] width 36 height 6
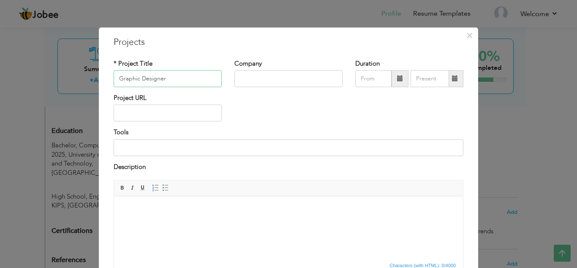
type input "Graphic Designer"
click at [313, 77] on input "text" at bounding box center [289, 78] width 108 height 17
type input "Tech Communication"
click at [186, 115] on input "text" at bounding box center [168, 112] width 108 height 17
click at [470, 34] on button "×" at bounding box center [470, 35] width 14 height 14
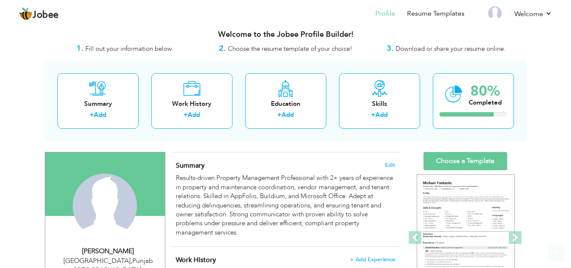
scroll to position [7, 0]
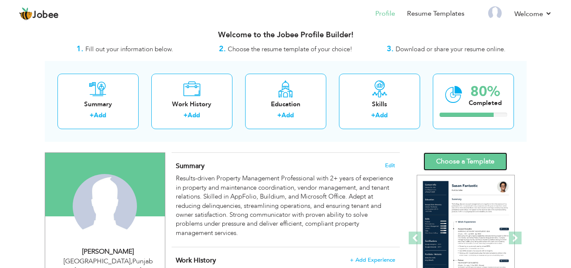
click at [456, 167] on link "Choose a Template" at bounding box center [465, 161] width 84 height 18
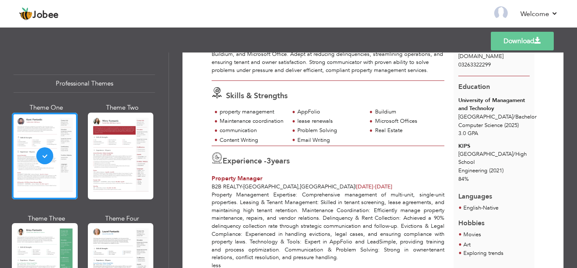
scroll to position [78, 0]
click at [161, 150] on div "Professional Themes Theme One Theme Two Theme Three Theme Six" at bounding box center [84, 159] width 169 height 215
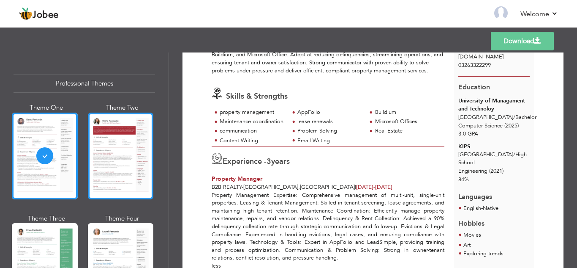
click at [139, 149] on div at bounding box center [121, 155] width 66 height 87
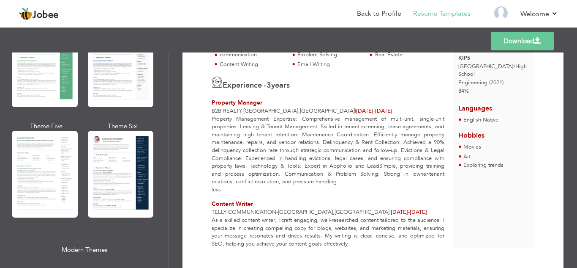
scroll to position [189, 0]
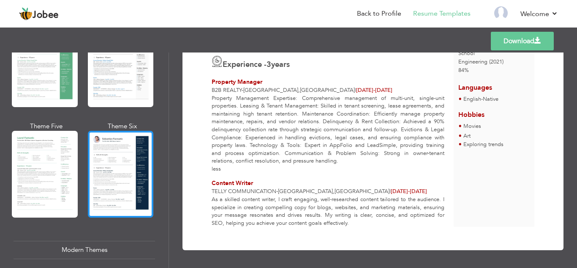
click at [138, 173] on div at bounding box center [121, 174] width 66 height 87
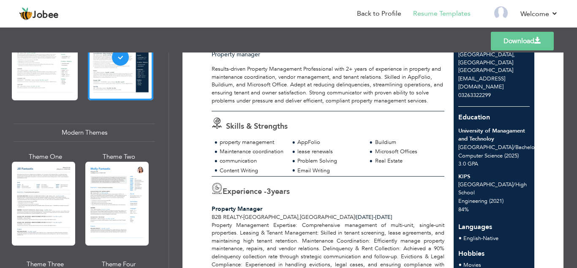
scroll to position [324, 0]
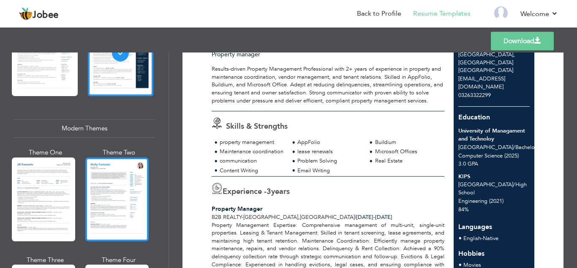
click at [95, 168] on div at bounding box center [116, 199] width 63 height 84
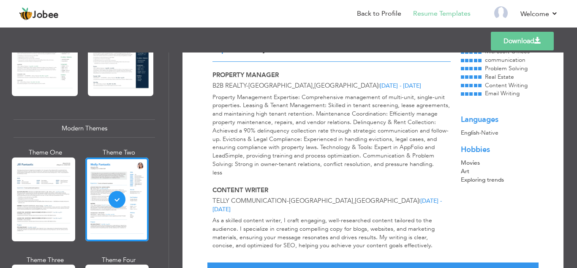
scroll to position [164, 0]
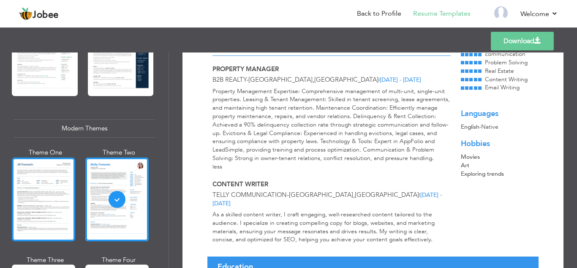
click at [59, 193] on div at bounding box center [43, 199] width 63 height 84
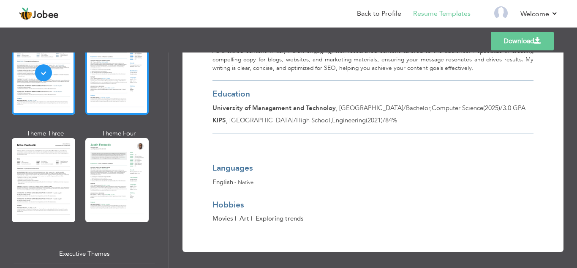
scroll to position [451, 0]
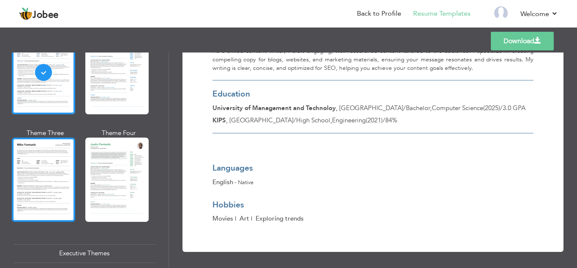
click at [28, 161] on div at bounding box center [43, 179] width 63 height 84
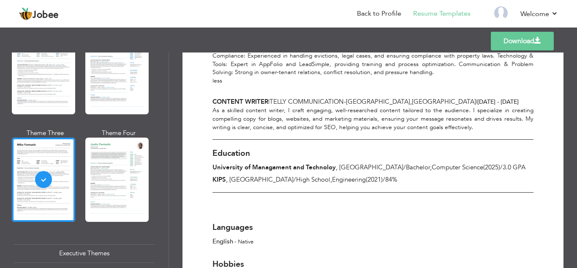
scroll to position [325, 0]
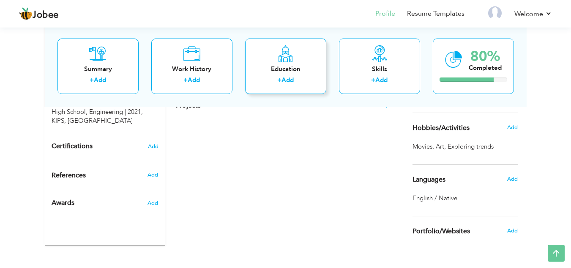
scroll to position [429, 0]
click at [510, 131] on div "Add" at bounding box center [515, 127] width 20 height 16
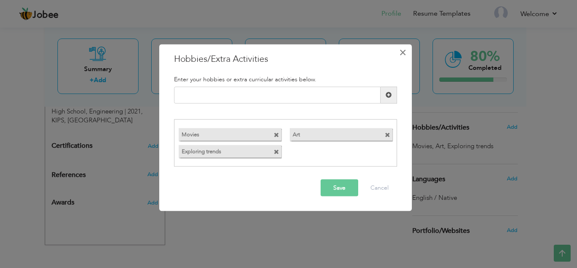
click at [404, 51] on span "×" at bounding box center [402, 51] width 7 height 15
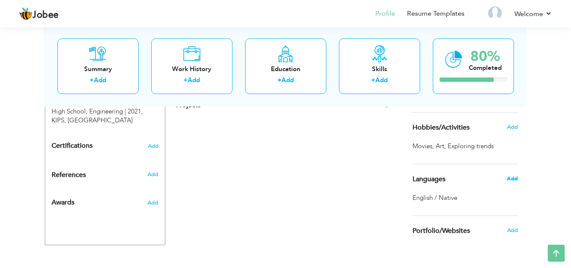
click at [511, 177] on span "Add" at bounding box center [512, 179] width 11 height 8
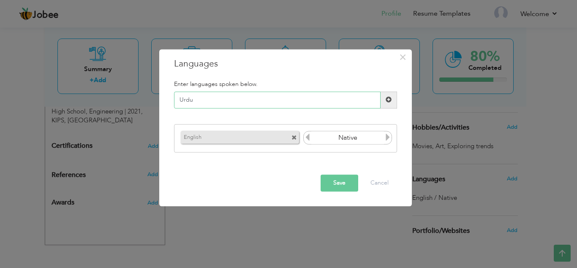
type input "Urdu"
click at [341, 188] on button "Save" at bounding box center [340, 182] width 38 height 17
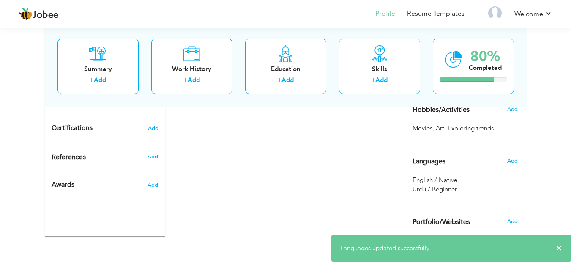
scroll to position [451, 0]
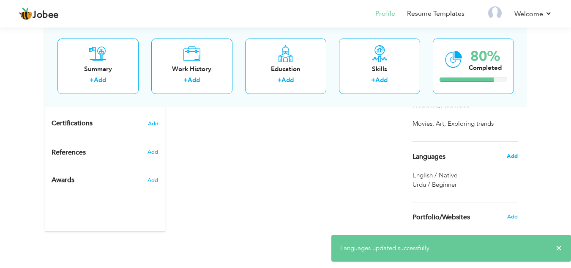
click at [513, 153] on span "Add" at bounding box center [512, 156] width 11 height 8
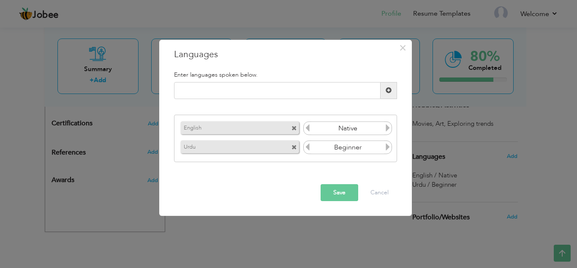
click at [391, 145] on icon at bounding box center [388, 147] width 8 height 8
click at [333, 187] on button "Save" at bounding box center [340, 192] width 38 height 17
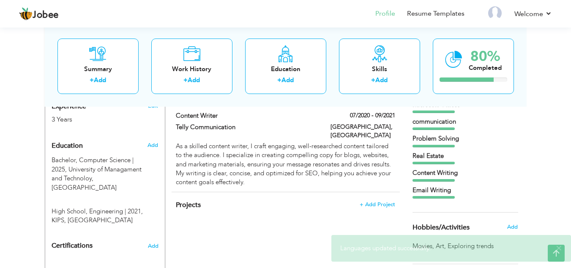
scroll to position [321, 0]
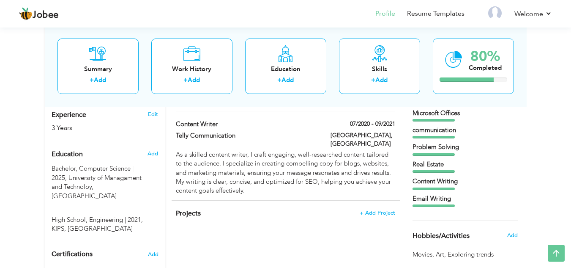
click at [434, 174] on div "property management AppFolio Buildium Maintenance coordination" at bounding box center [466, 115] width 106 height 184
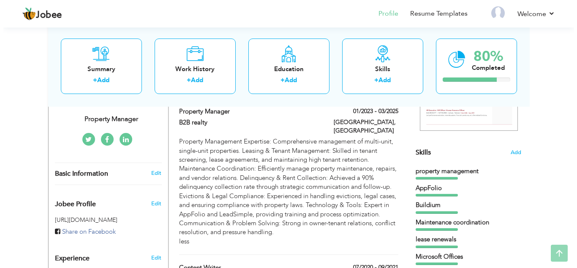
scroll to position [178, 0]
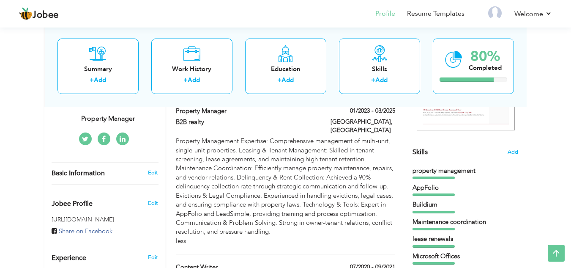
click at [514, 158] on div "Skills Add property management AppFolio Buildium lease renewals" at bounding box center [466, 165] width 106 height 368
click at [514, 153] on span "Add" at bounding box center [512, 152] width 11 height 8
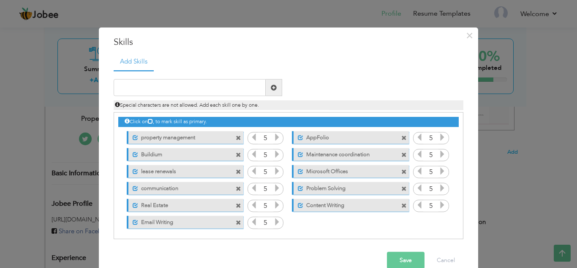
click at [236, 137] on span at bounding box center [238, 137] width 5 height 5
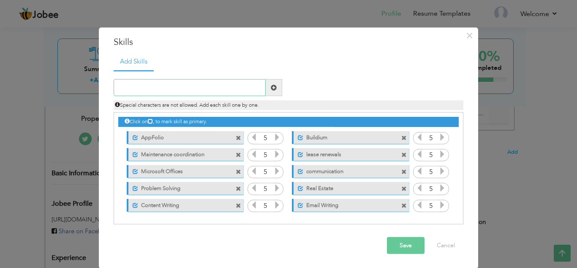
click at [224, 92] on input "text" at bounding box center [190, 87] width 152 height 17
type input "Property Management"
click at [399, 249] on button "Save" at bounding box center [406, 245] width 38 height 17
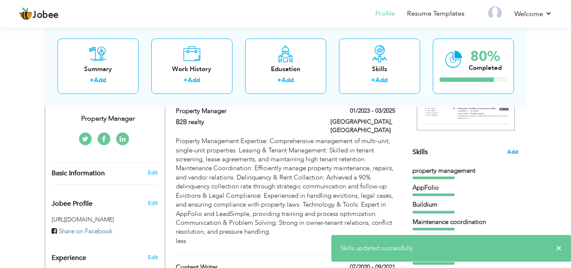
click at [516, 151] on span "Add" at bounding box center [512, 152] width 11 height 8
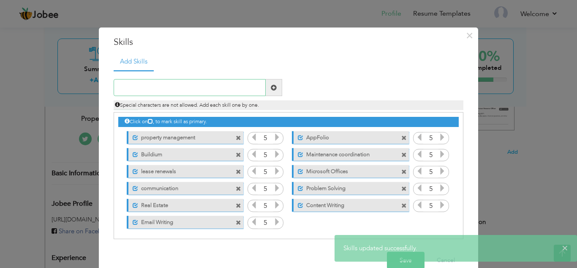
click at [199, 85] on input "text" at bounding box center [190, 87] width 152 height 17
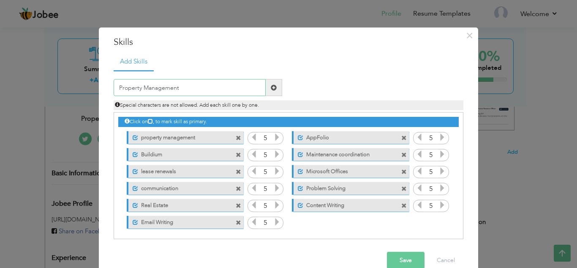
type input "Property Management"
click at [237, 137] on span at bounding box center [238, 137] width 5 height 5
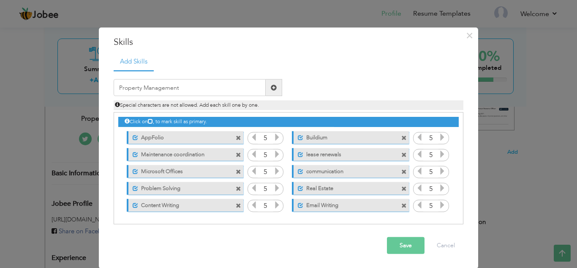
click at [271, 90] on span at bounding box center [274, 88] width 6 height 6
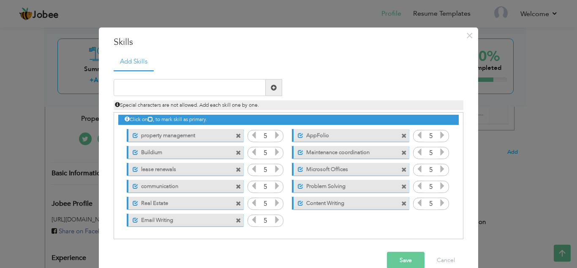
scroll to position [0, 0]
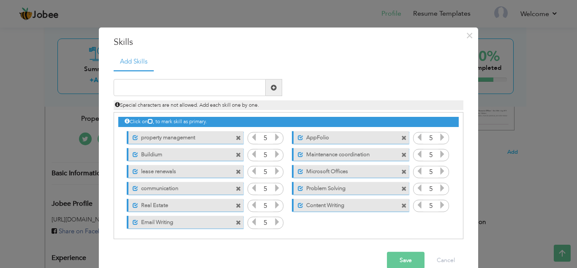
click at [224, 139] on div "Unmark as primary skill. property management" at bounding box center [185, 137] width 117 height 13
click at [128, 137] on span at bounding box center [133, 135] width 10 height 8
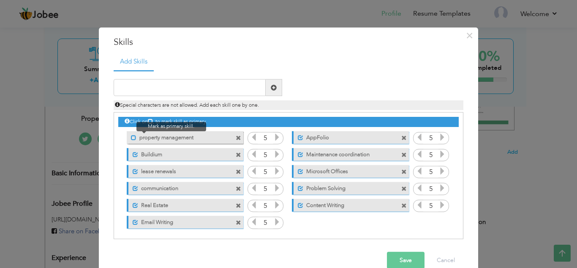
drag, startPoint x: 136, startPoint y: 137, endPoint x: 128, endPoint y: 139, distance: 8.2
click at [131, 139] on span at bounding box center [133, 136] width 5 height 5
click at [128, 139] on span at bounding box center [133, 135] width 10 height 8
drag, startPoint x: 232, startPoint y: 138, endPoint x: 237, endPoint y: 81, distance: 57.6
click at [237, 81] on div "Duplicate entry" at bounding box center [289, 154] width 350 height 169
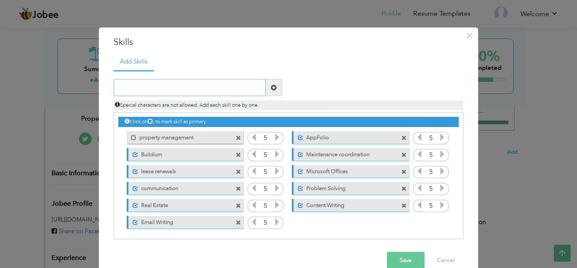
click at [237, 81] on input "text" at bounding box center [190, 87] width 152 height 17
click at [236, 137] on span at bounding box center [238, 137] width 5 height 5
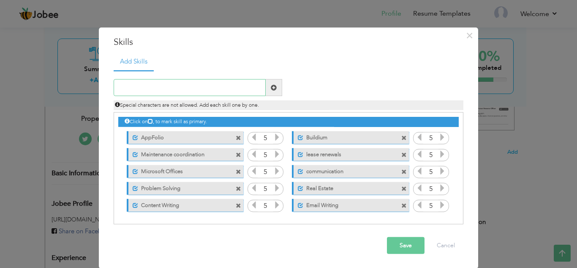
click at [244, 90] on input "text" at bounding box center [190, 87] width 152 height 17
type input "Property Management"
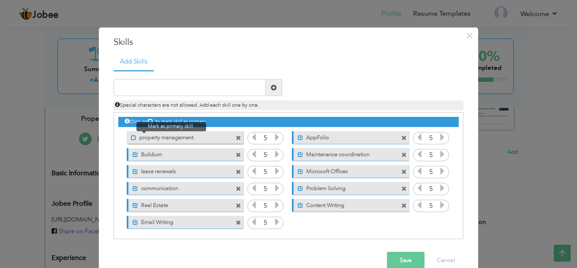
click at [131, 134] on span at bounding box center [133, 136] width 5 height 5
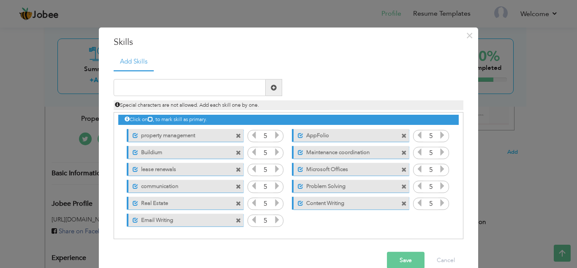
click at [393, 255] on button "Save" at bounding box center [406, 259] width 38 height 17
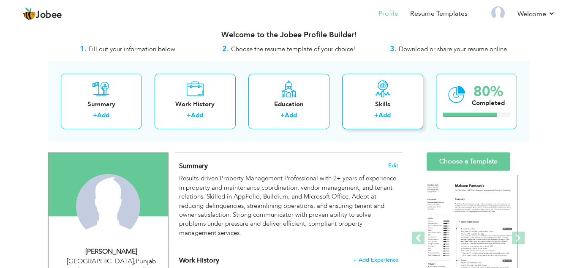
scroll to position [8, 0]
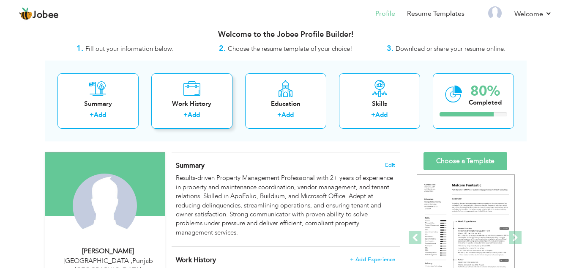
click at [215, 94] on div "Work History + Add" at bounding box center [191, 100] width 81 height 55
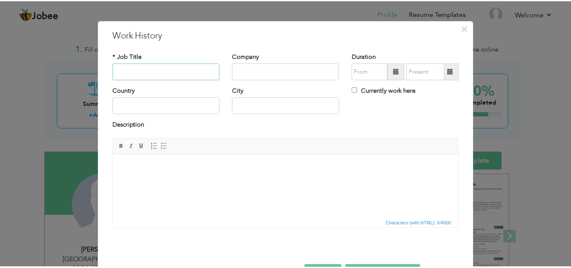
scroll to position [37, 0]
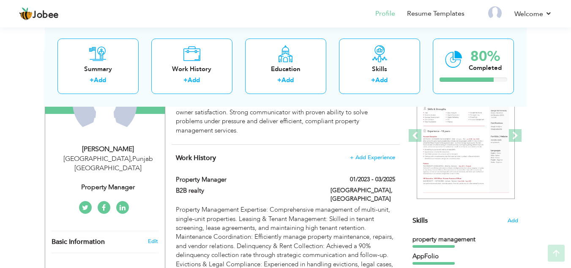
scroll to position [110, 0]
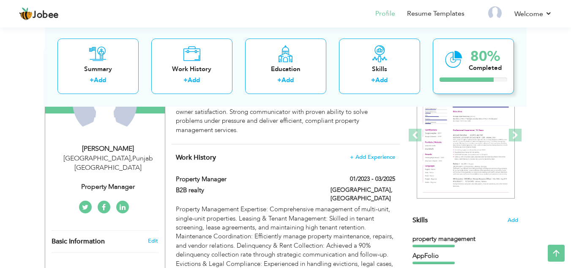
click at [485, 77] on div "80% Completed" at bounding box center [473, 65] width 81 height 55
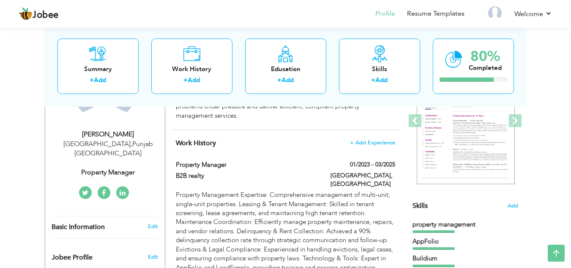
scroll to position [125, 0]
click at [496, 141] on img at bounding box center [466, 120] width 98 height 127
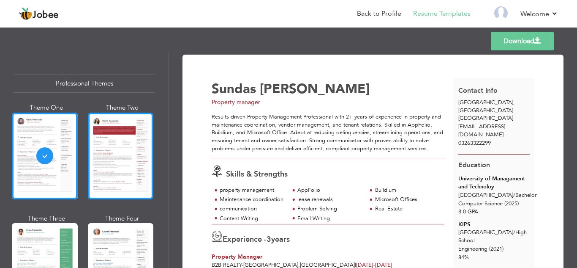
click at [108, 164] on div at bounding box center [121, 155] width 66 height 87
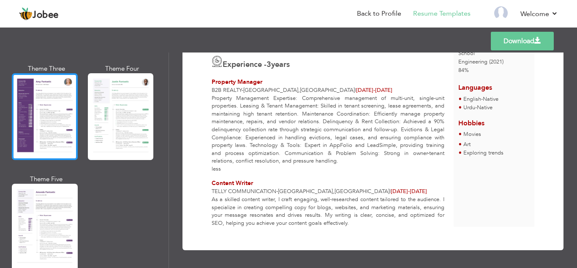
scroll to position [770, 0]
click at [46, 187] on div at bounding box center [45, 226] width 66 height 87
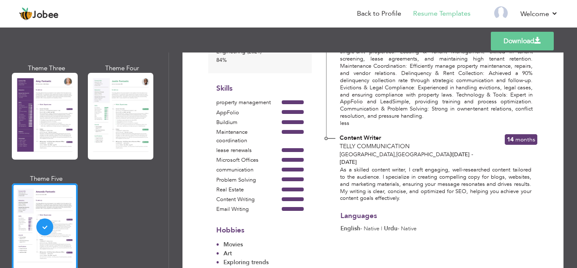
scroll to position [202, 0]
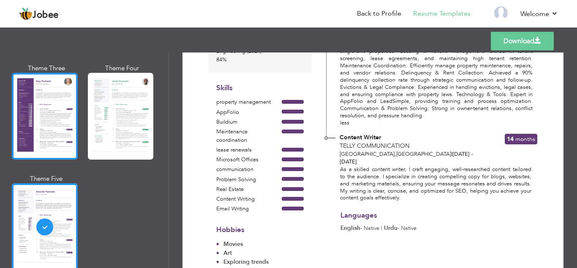
click at [61, 145] on div at bounding box center [45, 116] width 66 height 87
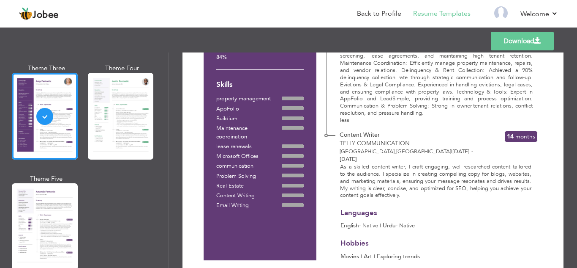
scroll to position [223, 0]
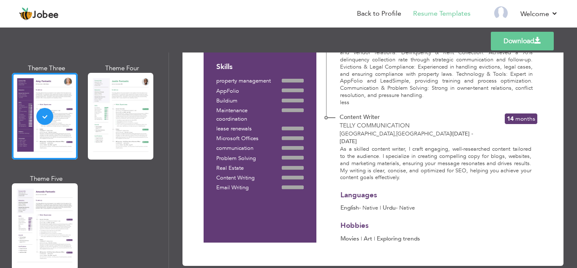
click at [523, 34] on link "Download" at bounding box center [522, 41] width 63 height 19
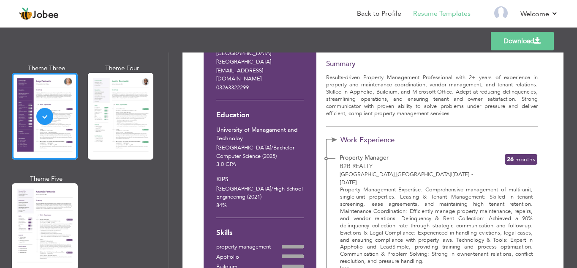
scroll to position [53, 0]
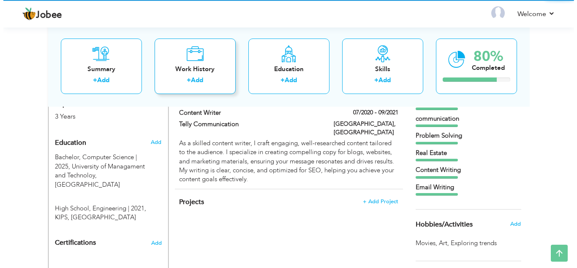
scroll to position [247, 0]
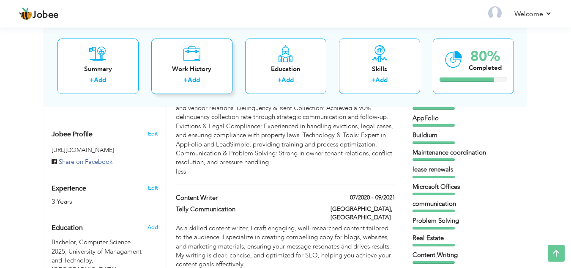
click at [206, 82] on div "+ Add" at bounding box center [192, 81] width 68 height 11
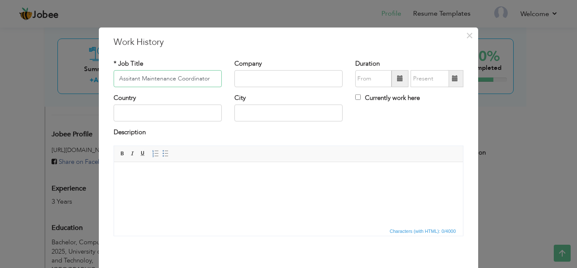
type input "Assitant Maintenance Coordinator"
click at [249, 85] on input "text" at bounding box center [289, 78] width 108 height 17
click at [172, 107] on input "text" at bounding box center [168, 112] width 108 height 17
type input "[GEOGRAPHIC_DATA]"
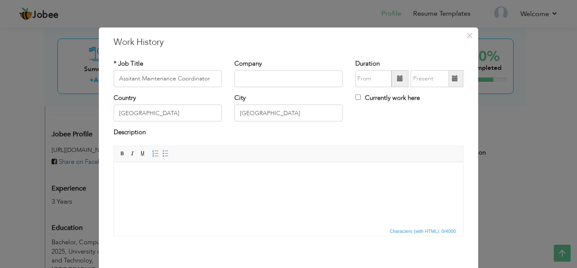
click at [196, 187] on html at bounding box center [288, 174] width 349 height 26
click at [249, 186] on html at bounding box center [288, 174] width 349 height 26
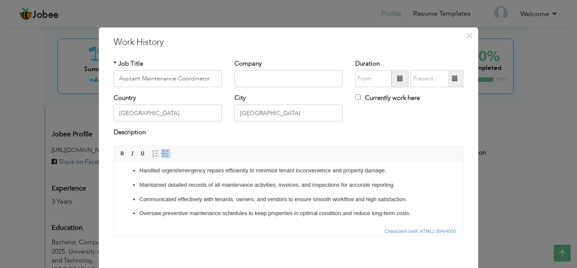
scroll to position [37, 0]
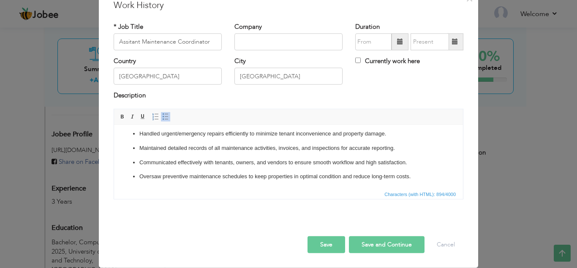
click at [338, 242] on button "Save" at bounding box center [327, 244] width 38 height 17
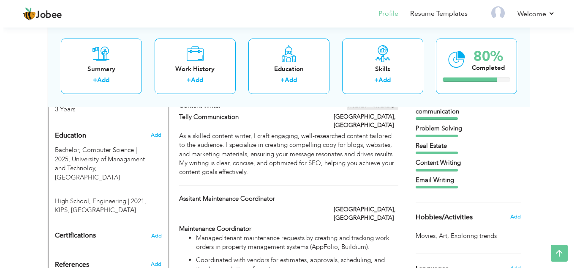
scroll to position [339, 0]
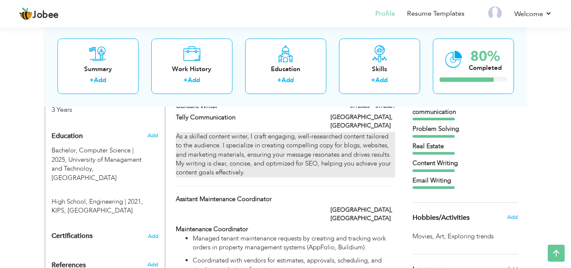
click at [339, 146] on div "As a skilled content writer, I craft engaging, well-researched content tailored…" at bounding box center [285, 154] width 219 height 45
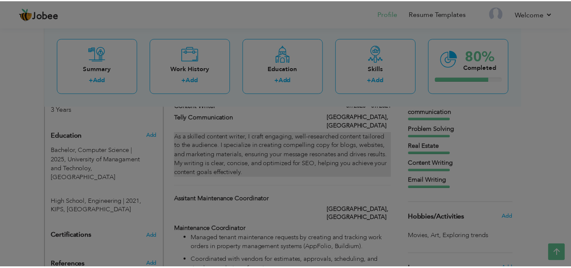
scroll to position [0, 0]
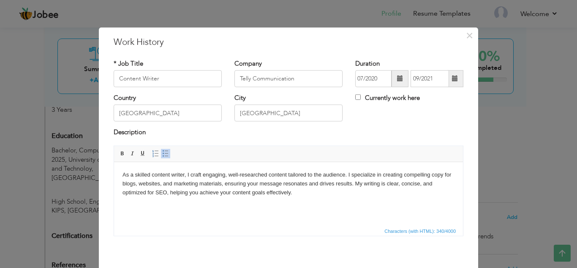
click at [518, 123] on div "× Work History * Job Title Content Writer Company Telly Communication" at bounding box center [288, 134] width 577 height 268
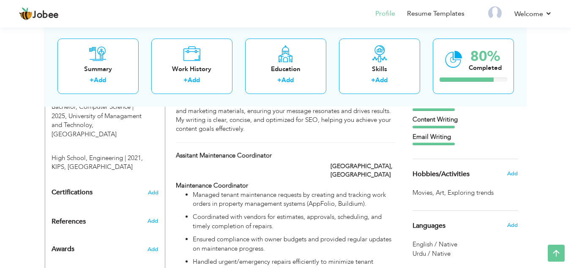
scroll to position [383, 0]
click at [156, 189] on span "Add" at bounding box center [153, 192] width 11 height 6
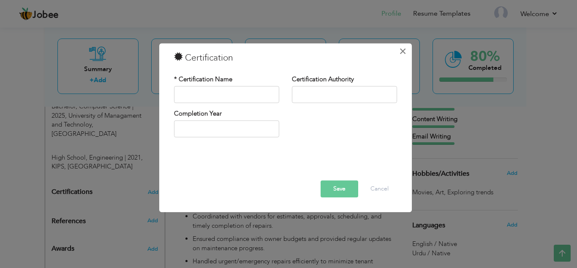
drag, startPoint x: 131, startPoint y: 199, endPoint x: 407, endPoint y: 46, distance: 315.7
click at [407, 46] on div "× Certification * Certification Name Certification Authority Save" at bounding box center [288, 134] width 577 height 268
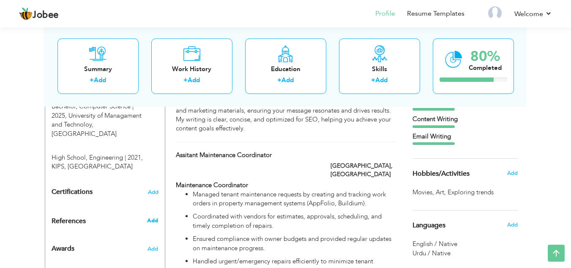
click at [148, 216] on span "Add" at bounding box center [152, 220] width 11 height 8
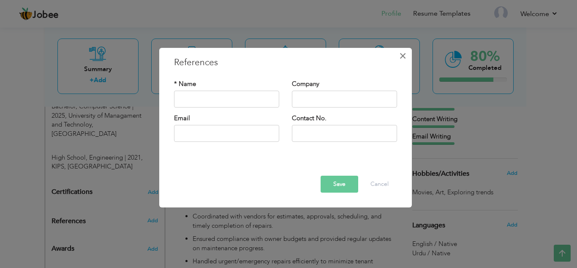
click at [398, 50] on button "×" at bounding box center [403, 56] width 14 height 14
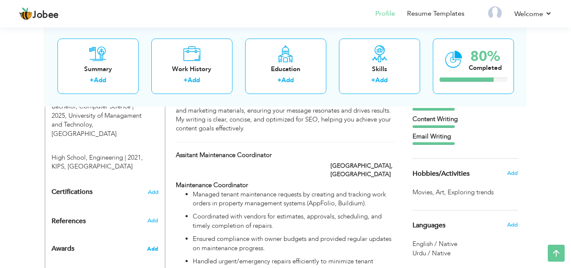
click at [150, 245] on span "Add" at bounding box center [152, 249] width 11 height 8
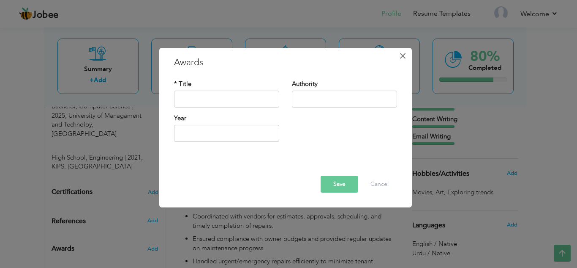
click at [396, 52] on button "×" at bounding box center [403, 56] width 14 height 14
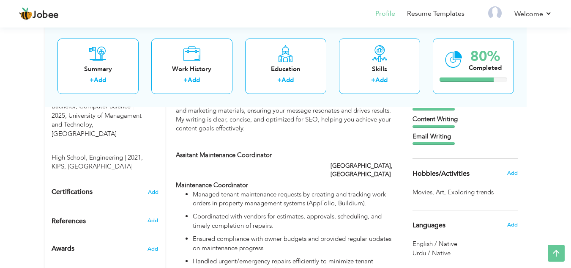
scroll to position [510, 0]
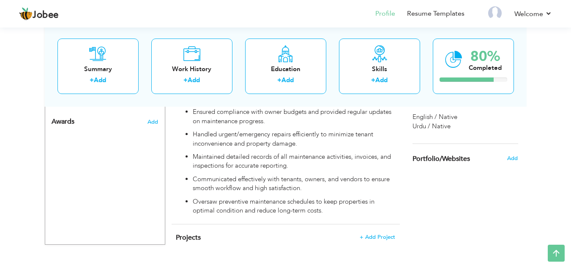
click at [518, 158] on h6 "Add" at bounding box center [512, 158] width 11 height 8
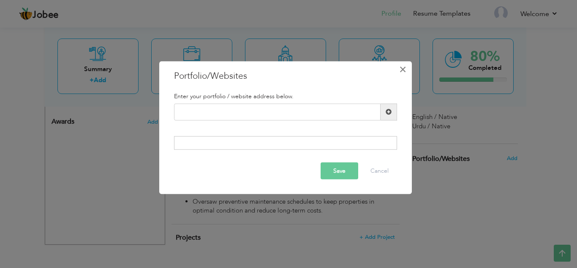
click at [404, 65] on span "×" at bounding box center [402, 68] width 7 height 15
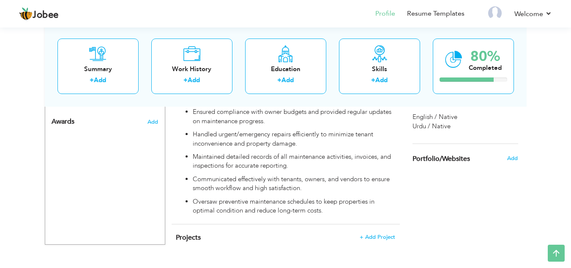
scroll to position [402, 0]
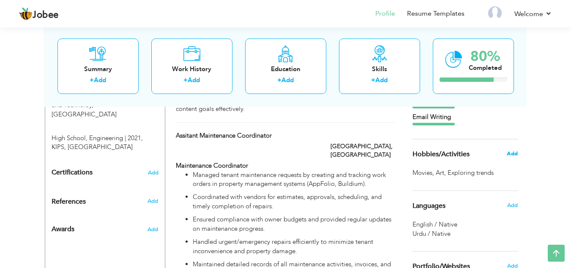
click at [514, 156] on span "Add" at bounding box center [512, 154] width 11 height 8
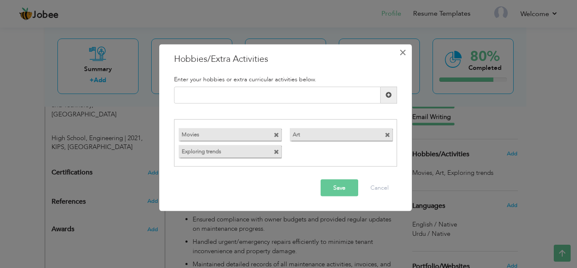
click at [404, 57] on span "×" at bounding box center [402, 51] width 7 height 15
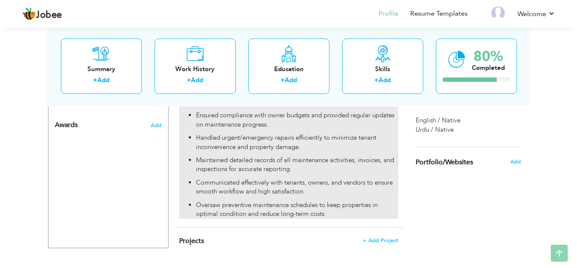
scroll to position [510, 0]
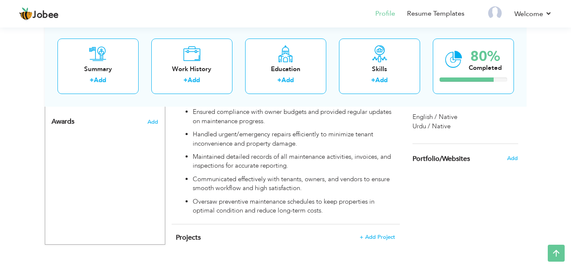
click at [371, 233] on h4 "Projects + Add Project" at bounding box center [285, 237] width 219 height 8
click at [372, 234] on span "+ Add Project" at bounding box center [377, 237] width 36 height 6
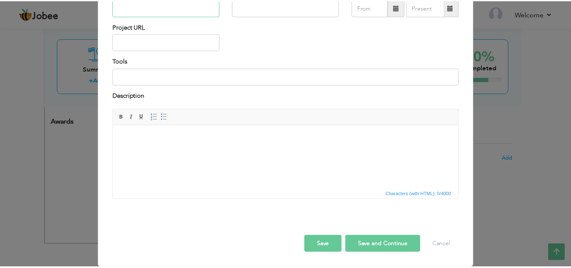
scroll to position [0, 0]
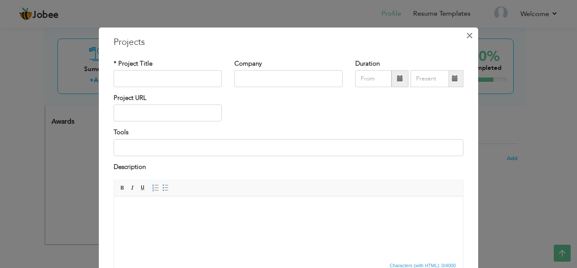
drag, startPoint x: 464, startPoint y: 27, endPoint x: 465, endPoint y: 38, distance: 11.1
click at [465, 38] on div "× Projects * Project Title Company Duration" at bounding box center [289, 182] width 380 height 311
click at [466, 38] on span "×" at bounding box center [469, 34] width 7 height 15
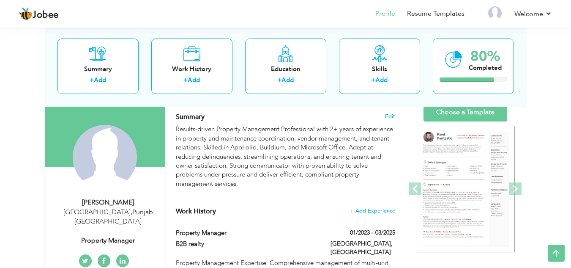
scroll to position [3, 0]
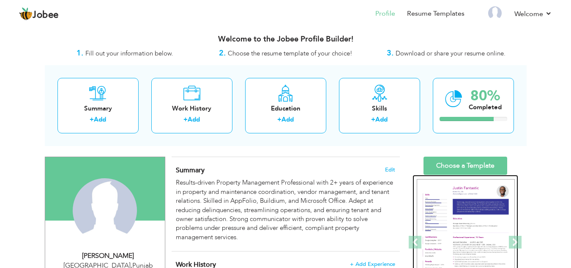
click at [460, 199] on div at bounding box center [302, 242] width 1319 height 135
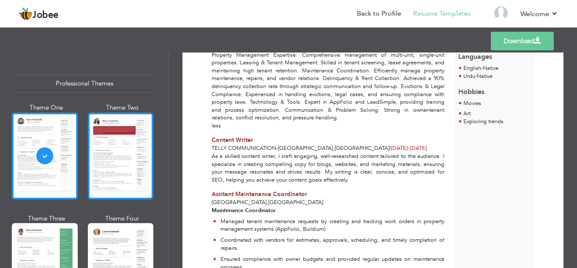
scroll to position [220, 0]
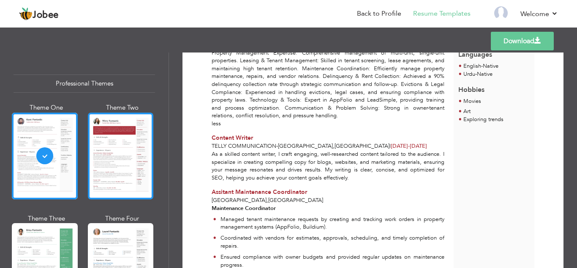
click at [106, 158] on div at bounding box center [121, 155] width 66 height 87
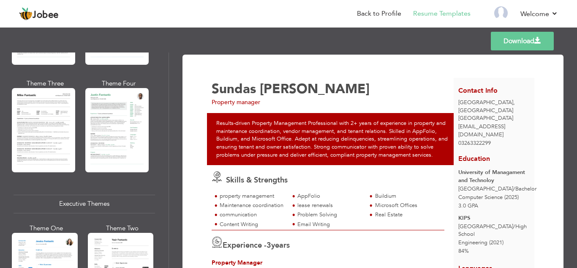
scroll to position [502, 0]
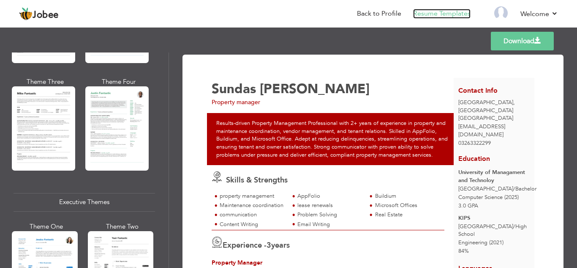
click at [441, 15] on link "Resume Templates" at bounding box center [441, 14] width 57 height 10
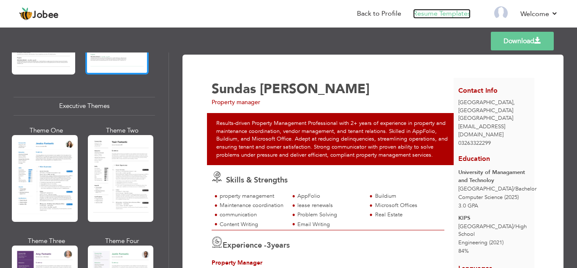
scroll to position [602, 0]
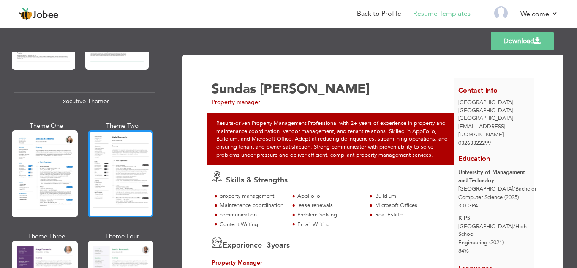
click at [108, 143] on div at bounding box center [121, 173] width 66 height 87
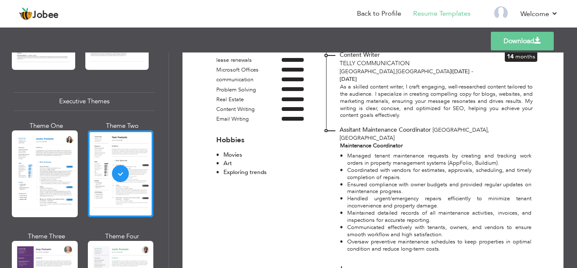
scroll to position [321, 0]
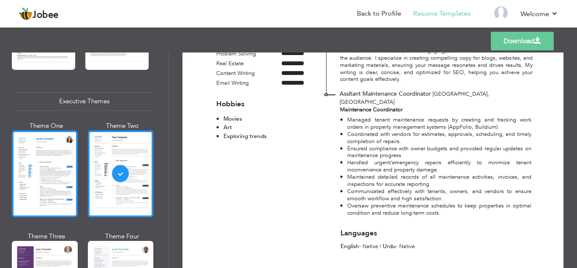
click at [41, 166] on div at bounding box center [45, 173] width 66 height 87
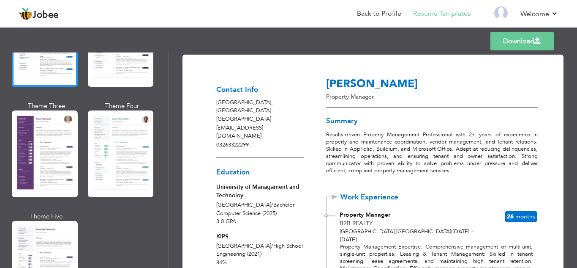
scroll to position [738, 0]
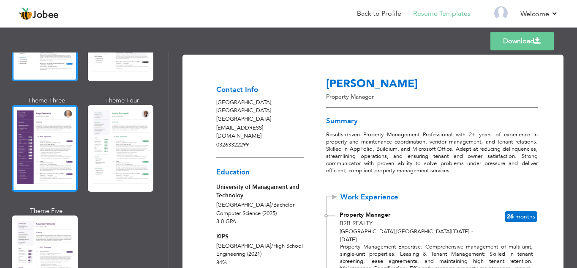
click at [73, 165] on div at bounding box center [45, 148] width 66 height 87
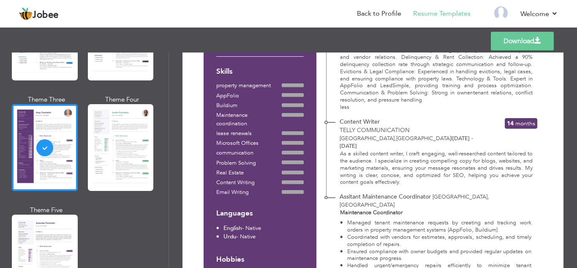
scroll to position [245, 0]
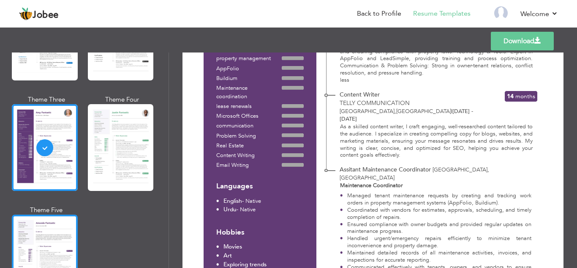
click at [28, 236] on div at bounding box center [45, 257] width 66 height 87
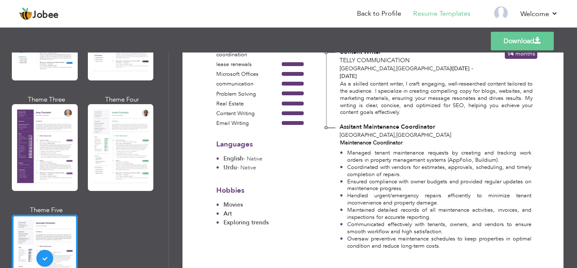
scroll to position [291, 0]
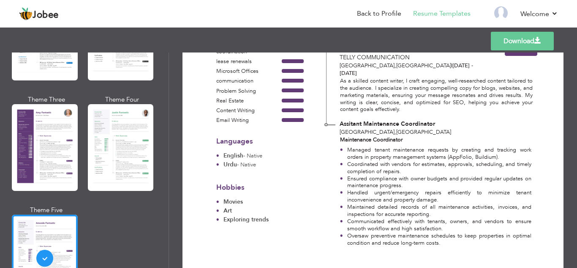
click at [513, 49] on link "Download" at bounding box center [522, 41] width 63 height 19
click at [505, 35] on link "Download" at bounding box center [522, 41] width 63 height 19
click at [525, 36] on link "Download" at bounding box center [522, 41] width 63 height 19
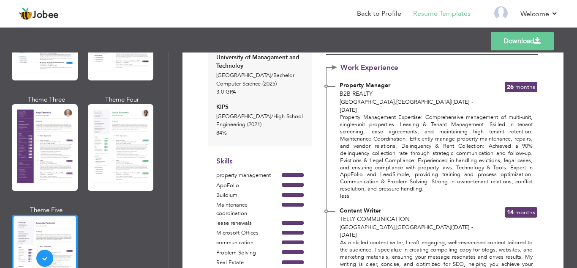
scroll to position [101, 0]
